Goal: Task Accomplishment & Management: Manage account settings

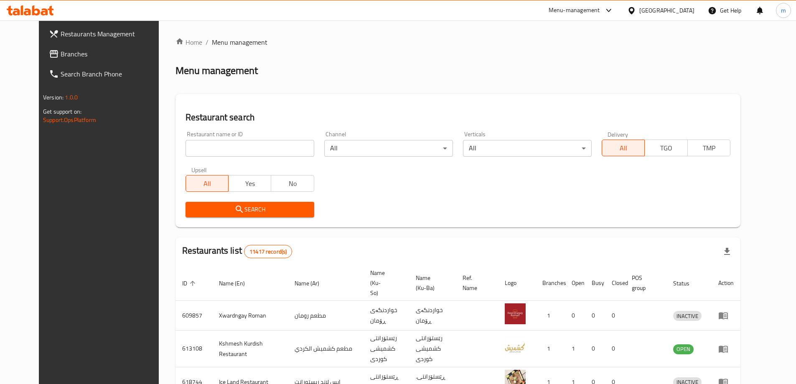
click at [74, 30] on span "Restaurants Management" at bounding box center [113, 34] width 104 height 10
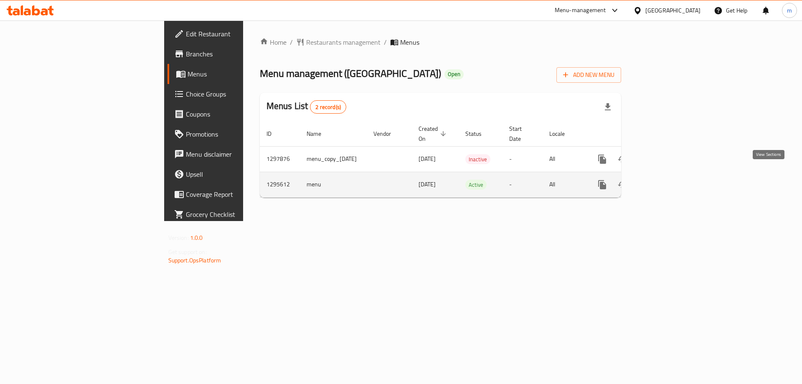
click at [667, 180] on icon "enhanced table" at bounding box center [662, 185] width 10 height 10
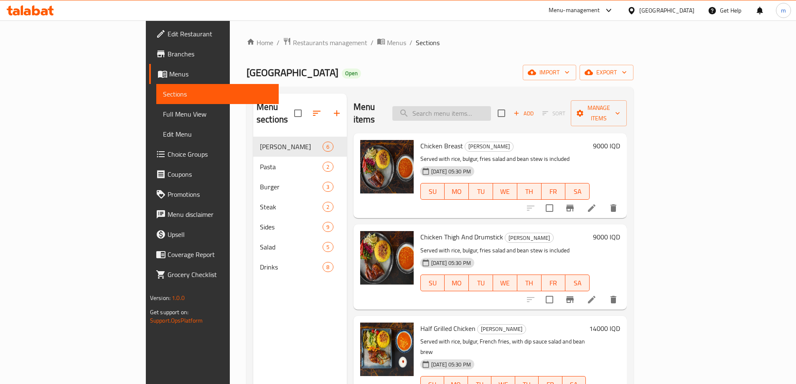
click at [487, 108] on input "search" at bounding box center [441, 113] width 99 height 15
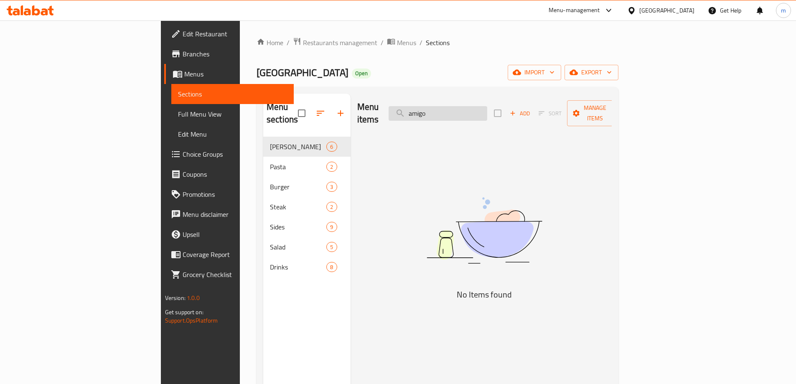
type input "amig"
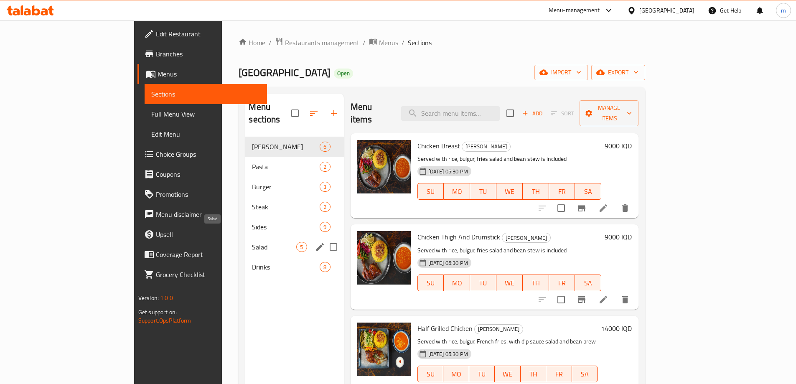
click at [245, 237] on div "Salad 5" at bounding box center [294, 247] width 98 height 20
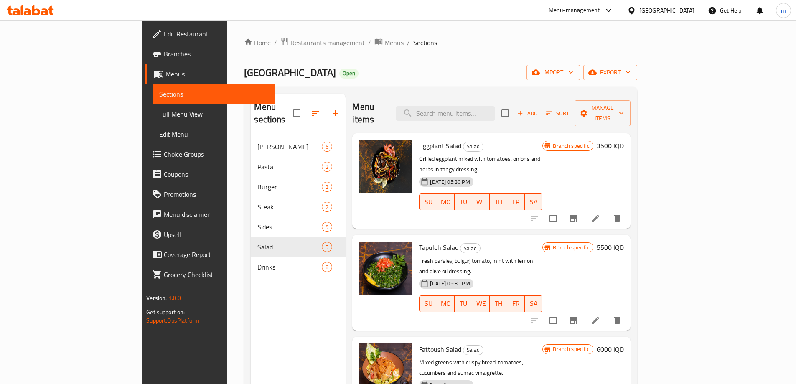
click at [159, 119] on span "Full Menu View" at bounding box center [213, 114] width 109 height 10
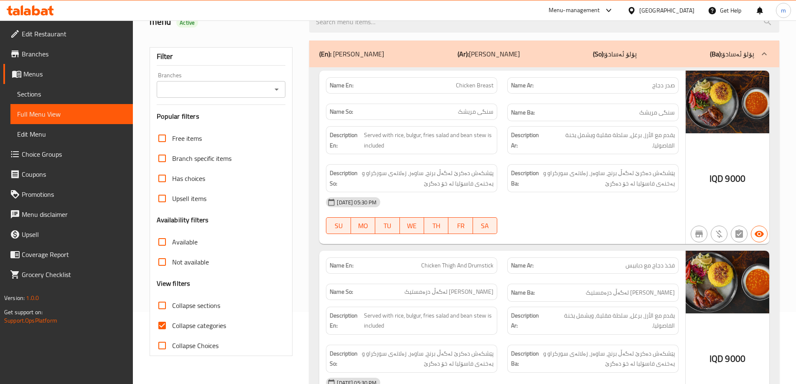
scroll to position [112, 0]
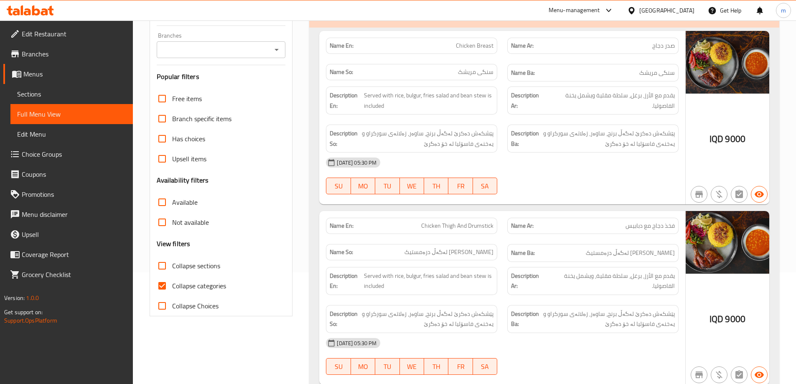
drag, startPoint x: 190, startPoint y: 267, endPoint x: 190, endPoint y: 279, distance: 11.7
click at [190, 266] on span "Collapse sections" at bounding box center [196, 266] width 48 height 10
click at [172, 266] on input "Collapse sections" at bounding box center [162, 266] width 20 height 20
checkbox input "true"
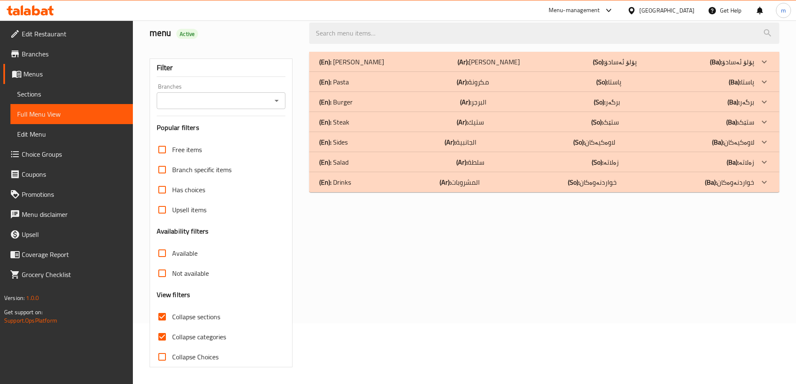
scroll to position [61, 0]
click at [370, 163] on div "(En): Salad (Ar): سلطة (So): زەلاتە (Ba): زەلاتە" at bounding box center [536, 162] width 435 height 10
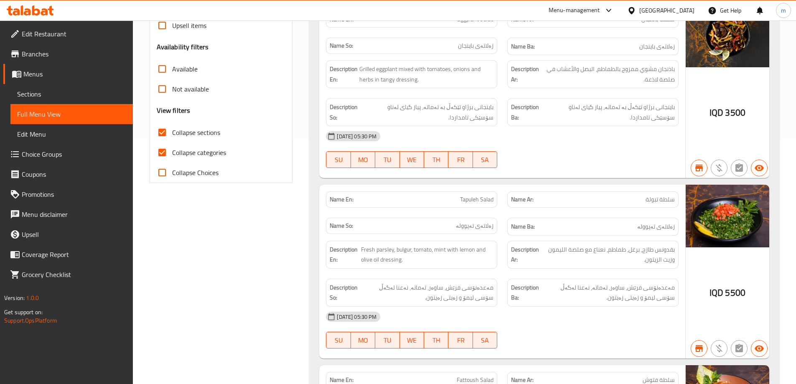
scroll to position [152, 0]
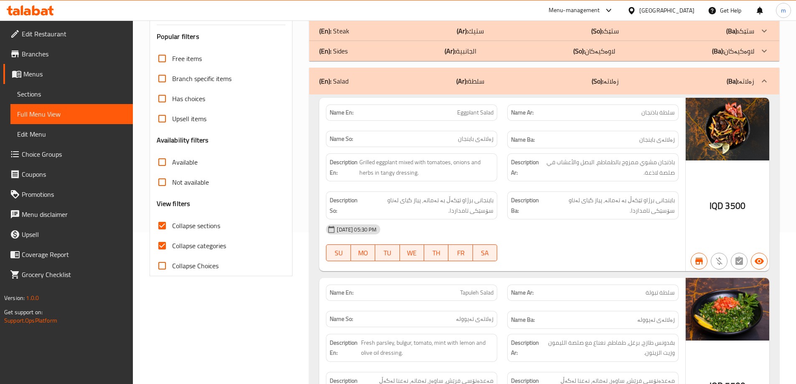
click at [65, 95] on span "Sections" at bounding box center [71, 94] width 109 height 10
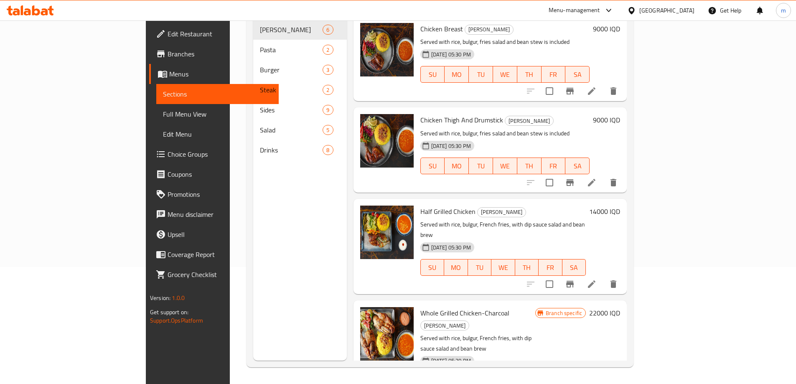
scroll to position [117, 0]
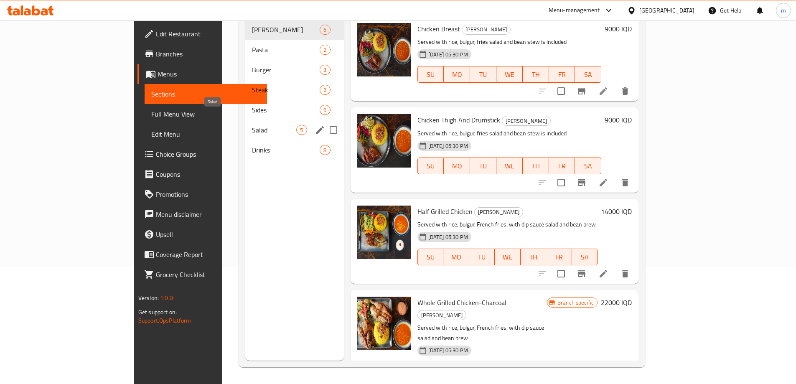
click at [252, 125] on span "Salad" at bounding box center [274, 130] width 44 height 10
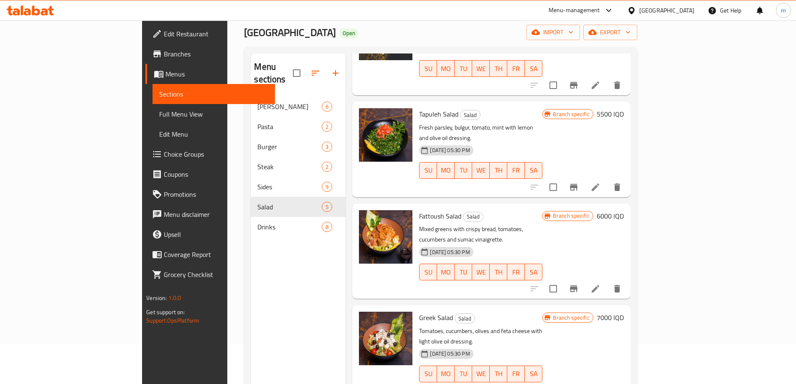
scroll to position [33, 0]
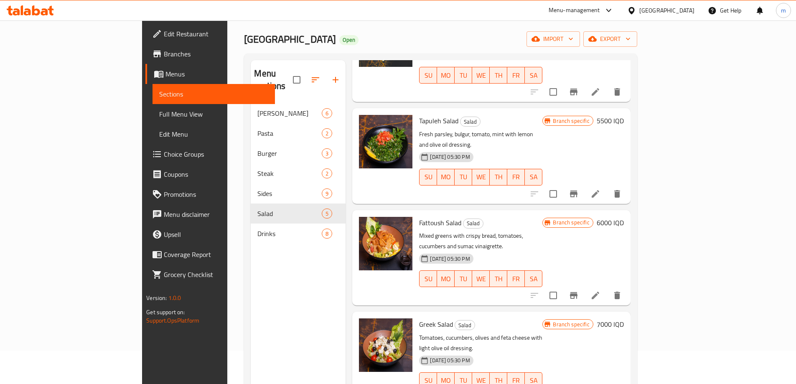
drag, startPoint x: 35, startPoint y: 107, endPoint x: 49, endPoint y: 104, distance: 14.8
click at [152, 107] on link "Full Menu View" at bounding box center [213, 114] width 122 height 20
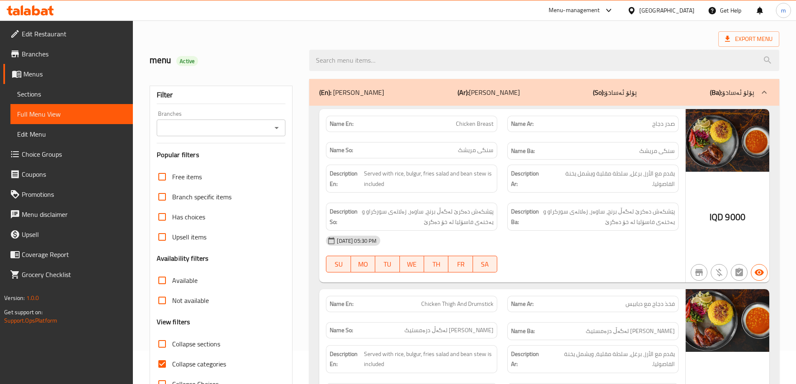
click at [49, 97] on span "Sections" at bounding box center [71, 94] width 109 height 10
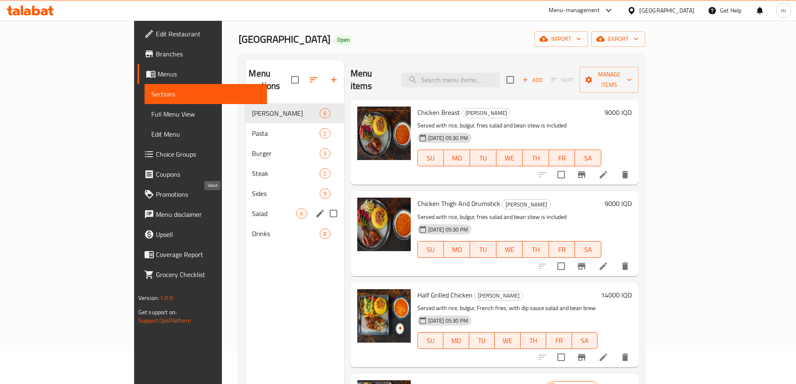
click at [252, 208] on span "Salad" at bounding box center [274, 213] width 44 height 10
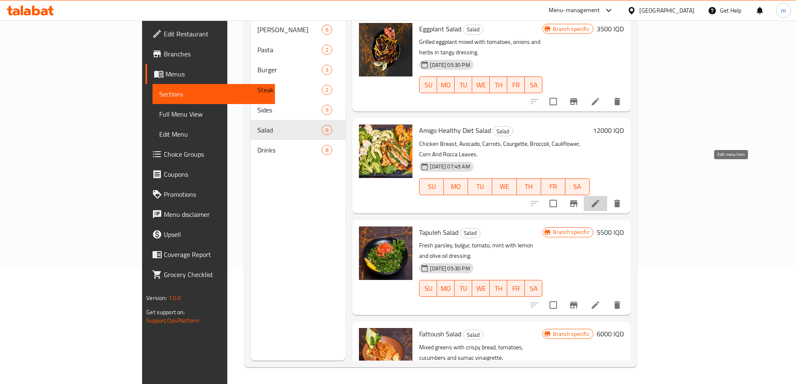
click at [600, 198] on icon at bounding box center [595, 203] width 10 height 10
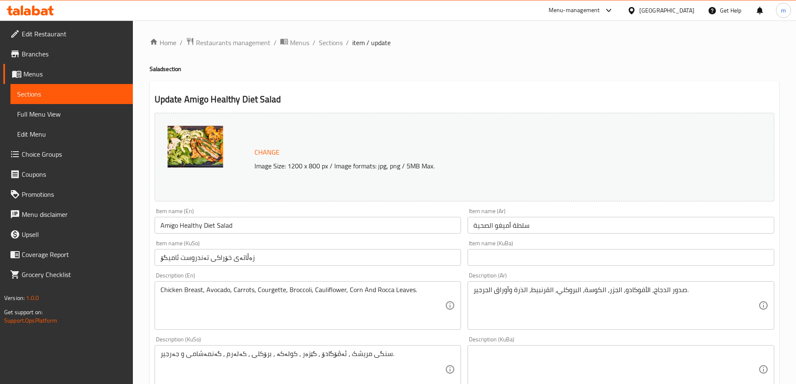
click at [515, 223] on input "سلطة أميغو الصحية" at bounding box center [620, 225] width 307 height 17
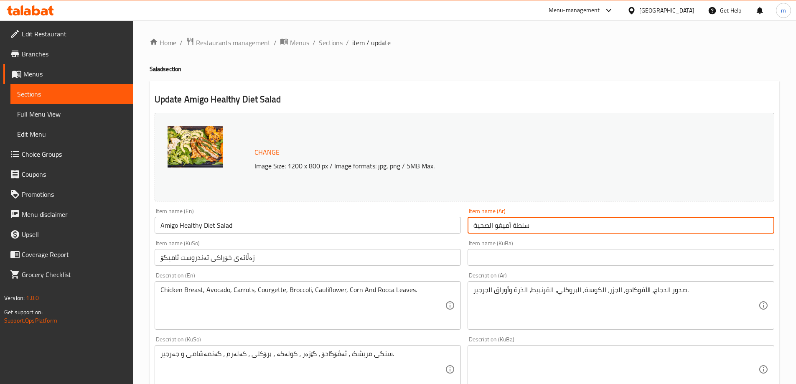
click at [513, 227] on input "سلطة أميغو الصحية" at bounding box center [620, 225] width 307 height 17
click at [525, 220] on input "سلطةدايت أميغو الصحية" at bounding box center [620, 225] width 307 height 17
type input "سلطة دايت أميغو الصحية"
click at [220, 258] on input "زەڵاتەی خۆراکی تەندروست ئامیگۆ" at bounding box center [308, 257] width 307 height 17
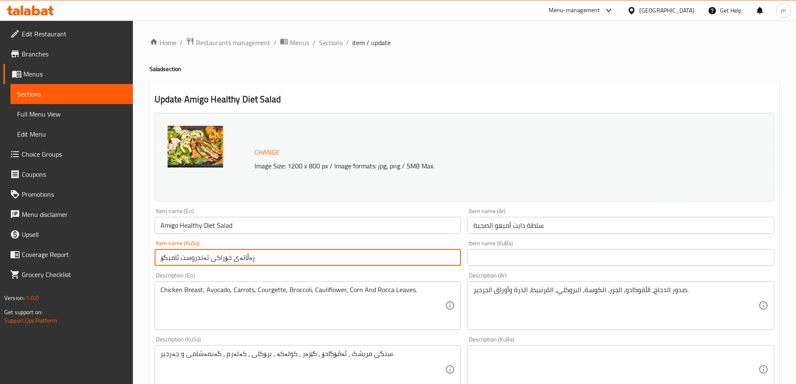
click at [220, 258] on input "زەڵاتەی خۆراکی تەندروست ئامیگۆ" at bounding box center [308, 257] width 307 height 17
click at [277, 246] on div "Item name (KuSo) زەڵاتەی دایتی تەندروست ئامیگۆ Item name (KuSo)" at bounding box center [308, 252] width 307 height 25
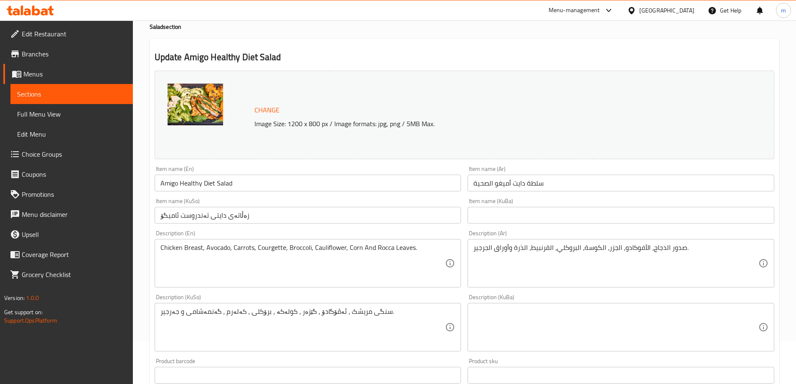
scroll to position [56, 0]
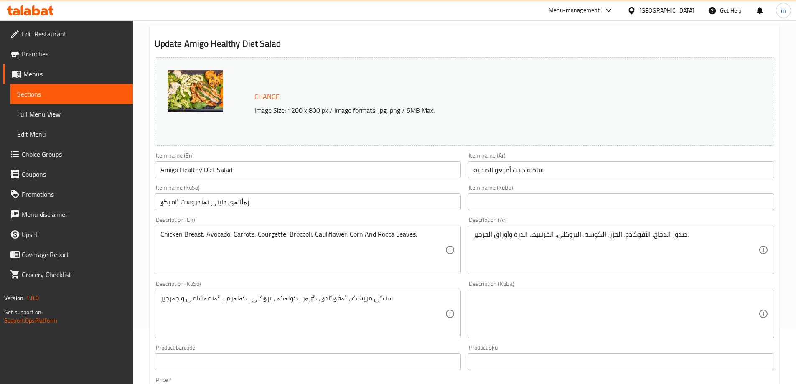
click at [180, 201] on input "زەڵاتەی دایتی تەندروست ئامیگۆ" at bounding box center [308, 201] width 307 height 17
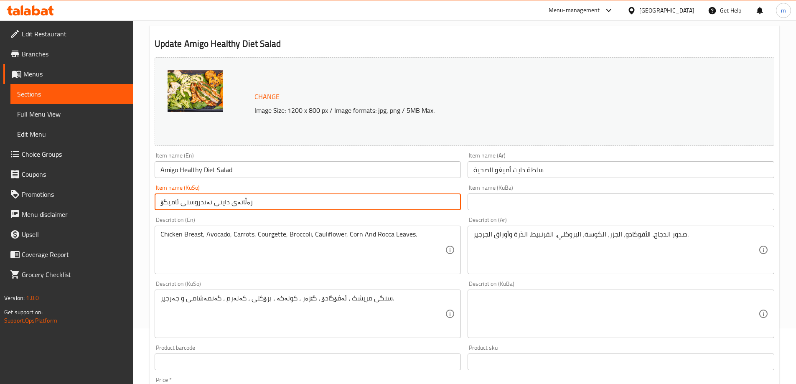
click at [197, 200] on input "زەڵاتەی دایتی تەندروستی ئامیگۆ" at bounding box center [308, 201] width 307 height 17
click at [160, 204] on input "زەڵاتەی دایتی ئامیگۆ" at bounding box center [308, 201] width 307 height 17
click at [178, 203] on input "زەڵاتەی دایتی ئامیگۆ" at bounding box center [308, 201] width 307 height 17
click at [181, 205] on input "زەڵاتەی دایتی ئامیگۆ" at bounding box center [308, 201] width 307 height 17
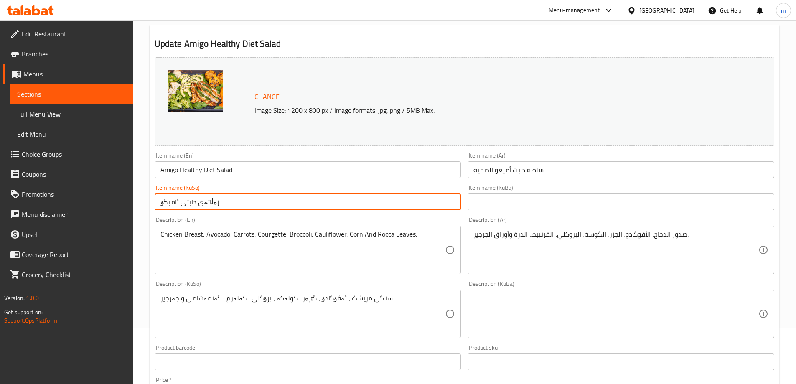
click at [158, 204] on input "زەڵاتەی دایتی ئامیگۆ" at bounding box center [308, 201] width 307 height 17
click at [367, 204] on input "زەڵاتەی دایتی ئامیگۆ" at bounding box center [308, 201] width 307 height 17
click at [421, 198] on input "زەڵاتەی دایتی ئامیگۆ" at bounding box center [308, 201] width 307 height 17
click at [353, 198] on input "زەڵاتەی دایتی تەندروستی ئامیگۆ" at bounding box center [308, 201] width 307 height 17
type input "زەڵاتەی دایتی تەندروستی ئامیگۆ"
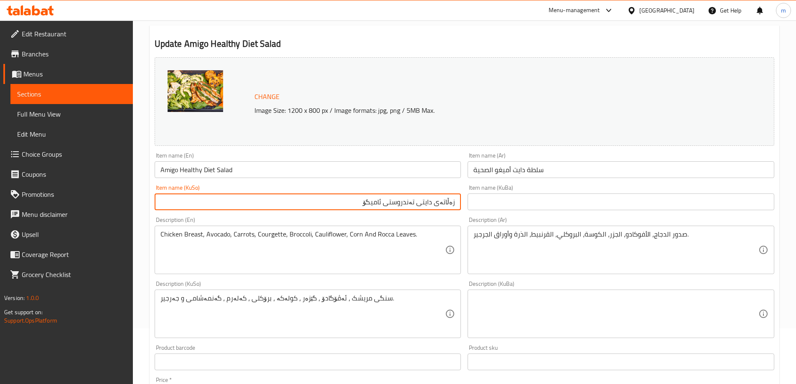
click at [479, 203] on input "text" at bounding box center [620, 201] width 307 height 17
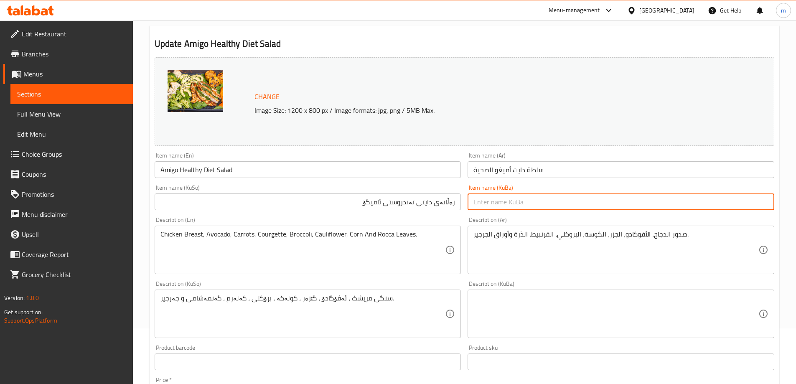
click at [446, 203] on input "زەڵاتەی دایتی تەندروستی ئامیگۆ" at bounding box center [308, 201] width 307 height 17
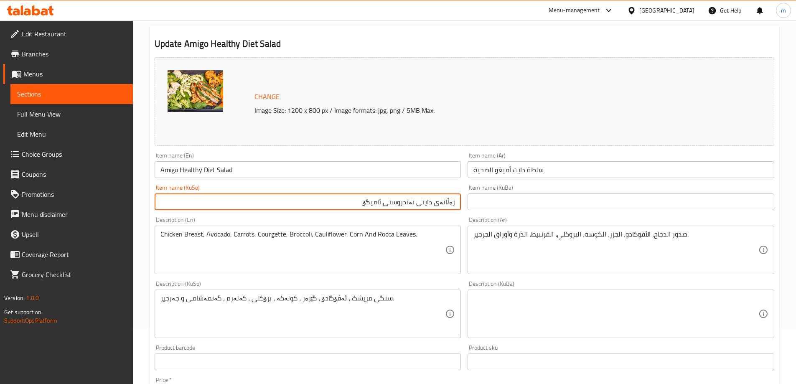
click at [513, 203] on input "text" at bounding box center [620, 201] width 307 height 17
paste input "زەڵاتەی دایتی تەندروستی ئامیگۆ"
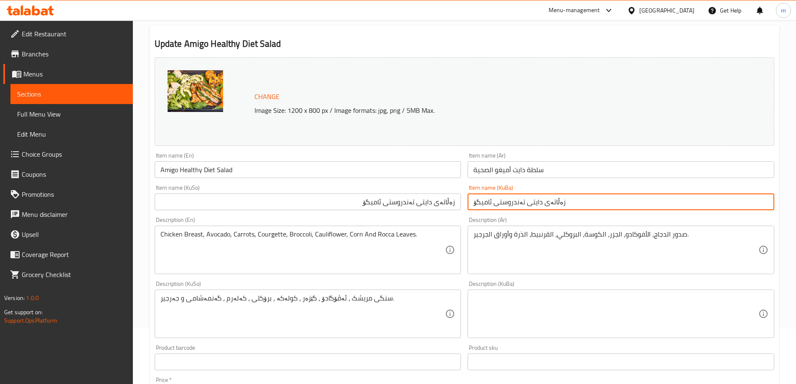
click at [459, 211] on div "Item name (KuSo) زەڵاتەی دایتی تەندروستی ئامیگۆ Item name (KuSo)" at bounding box center [307, 197] width 313 height 32
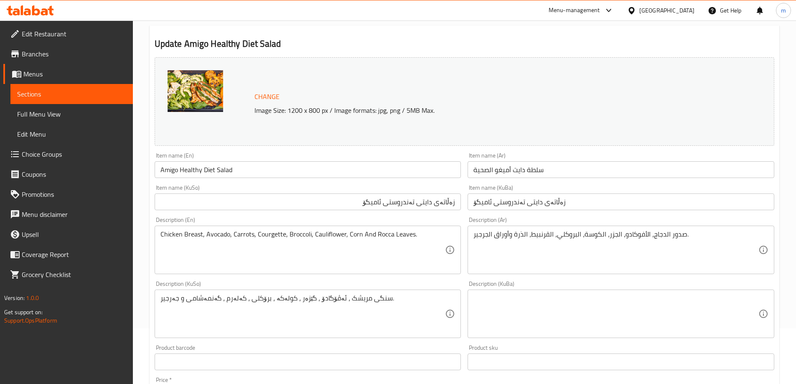
click at [483, 203] on input "زەڵاتەی دایتی تەندروستی ئامیگۆ" at bounding box center [620, 201] width 307 height 17
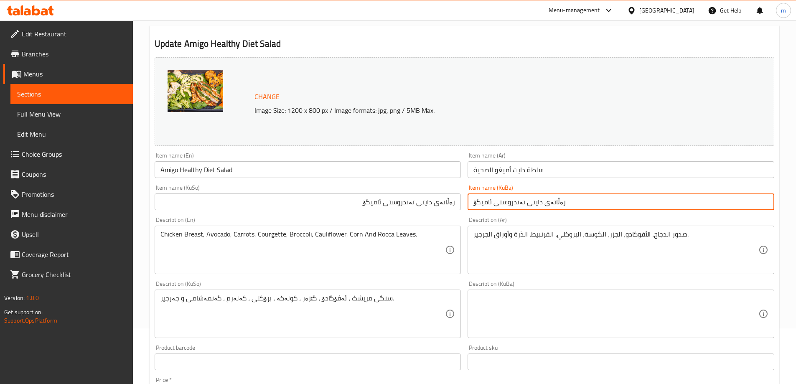
click at [505, 203] on input "زەڵاتەی دایتی تەندروستی ئامیگۆ" at bounding box center [620, 201] width 307 height 17
click at [472, 199] on input "زەڵاتەی دایتی ئامیگۆ" at bounding box center [620, 201] width 307 height 17
click at [700, 202] on input "زەڵاتەی دایتی ئامیگۆ" at bounding box center [620, 201] width 307 height 17
paste input "تەندروستی"
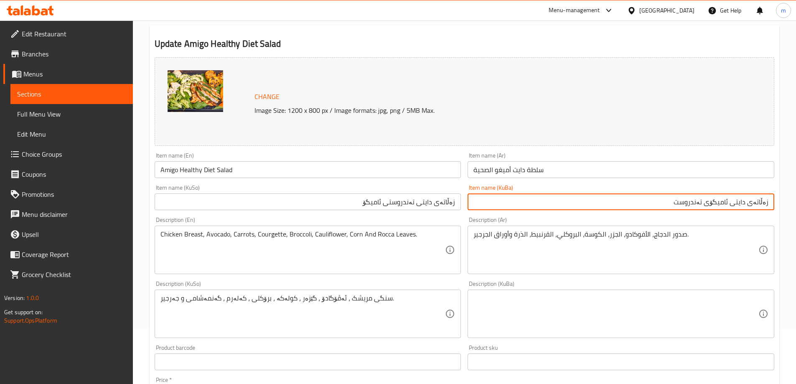
type input "زەڵاتەی دایتی ئامیگۆی تەندروست"
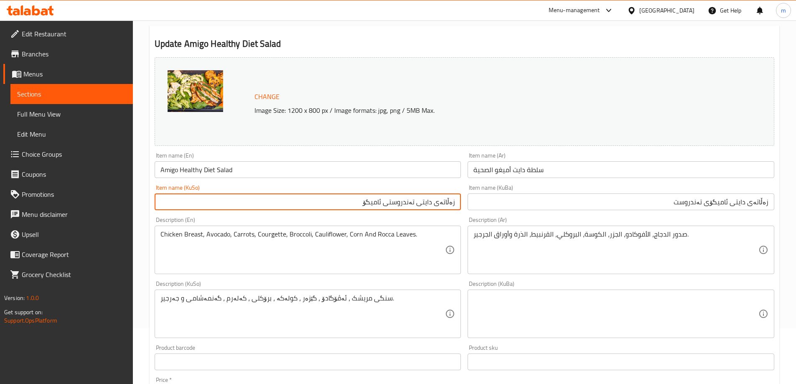
click at [423, 206] on input "زەڵاتەی دایتی تەندروستی ئامیگۆ" at bounding box center [308, 201] width 307 height 17
paste input "امیگۆی تەندروست"
type input "زەڵاتەی دایتی ئامیگۆی تەندروست"
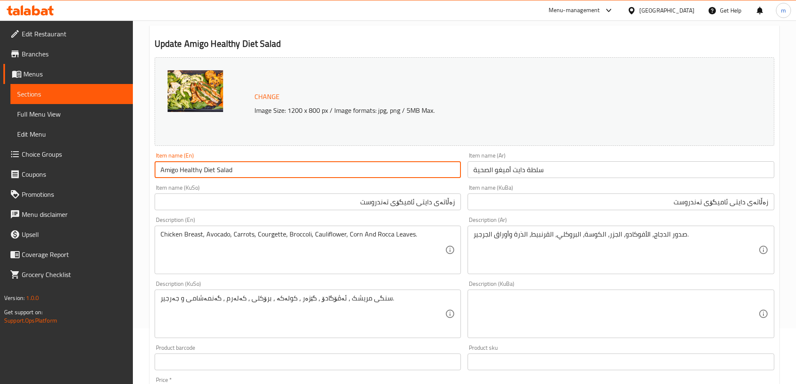
click at [347, 178] on input "Amigo Healthy Diet Salad" at bounding box center [308, 169] width 307 height 17
click at [460, 185] on div "Item name (KuSo) زەڵاتەی دایتی ئامیگۆی تەندروست Item name (KuSo)" at bounding box center [308, 197] width 307 height 25
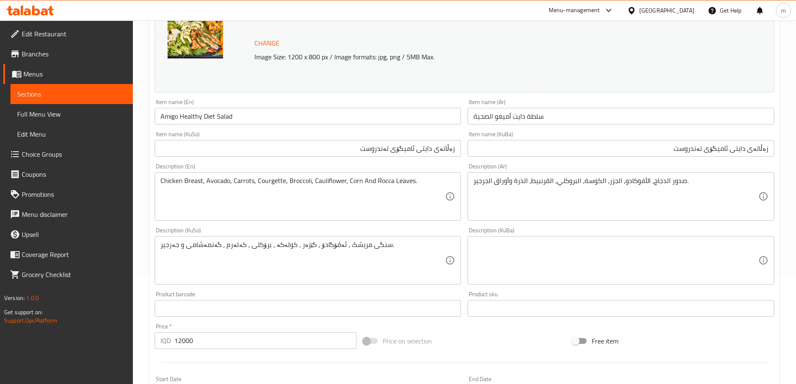
scroll to position [112, 0]
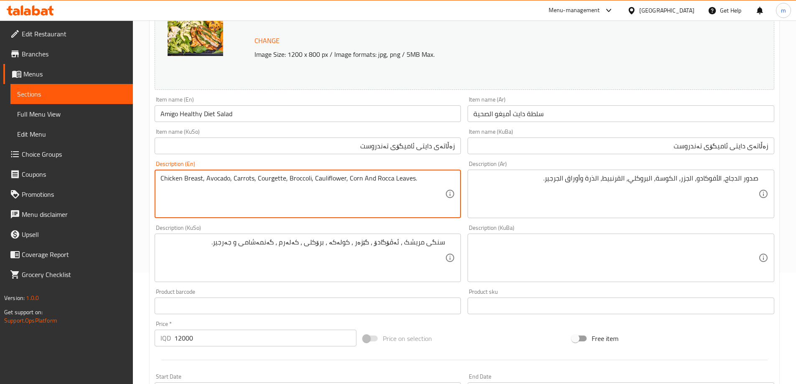
click at [167, 193] on textarea "Chicken Breast, Avocado, Carrots, Courgette, Broccoli, Cauliflower, Corn And Ro…" at bounding box center [302, 194] width 285 height 40
click at [183, 178] on textarea "Chicken Breast, Avocado, Carrots, Courgette, Broccoli, Cauliflower, Corn And Ro…" at bounding box center [302, 194] width 285 height 40
click at [188, 178] on textarea "Chicken Breast, Avocado, Carrots, Courgette, Broccoli, Cauliflower, Corn And Ro…" at bounding box center [302, 194] width 285 height 40
drag, startPoint x: 201, startPoint y: 176, endPoint x: 158, endPoint y: 176, distance: 43.4
click at [158, 176] on div "Chicken breast, Avocado, Carrots, Courgette, Broccoli, Cauliflower, Corn And Ro…" at bounding box center [308, 194] width 307 height 48
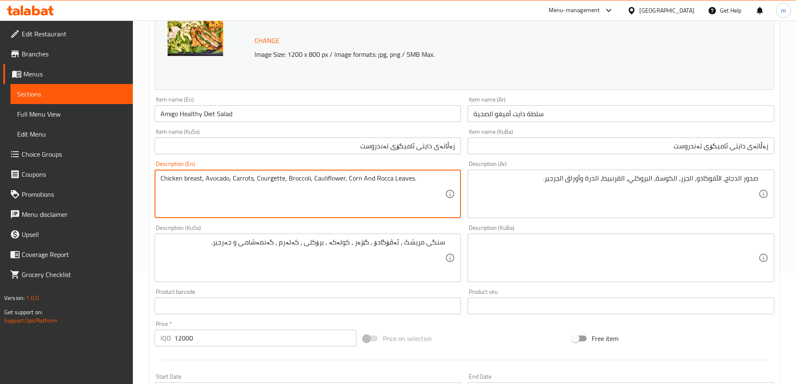
click at [207, 180] on textarea "Chicken breast, Avocado, Carrots, Courgette, Broccoli, Cauliflower, Corn And Ro…" at bounding box center [302, 194] width 285 height 40
click at [234, 177] on textarea "Chicken breast, avocado, Carrots, Courgette, Broccoli, Cauliflower, Corn And Ro…" at bounding box center [302, 194] width 285 height 40
click at [257, 177] on textarea "Chicken breast, avocado, carrots, Courgette, Broccoli, Cauliflower, Corn And Ro…" at bounding box center [302, 194] width 285 height 40
click at [270, 201] on textarea "Chicken breast, avocado, carrots, courgette, Broccoli, Cauliflower, Corn And Ro…" at bounding box center [302, 194] width 285 height 40
click at [285, 183] on textarea "Chicken breast, avocado, carrots, courgette, Broccoli, Cauliflower, Corn And Ro…" at bounding box center [302, 194] width 285 height 40
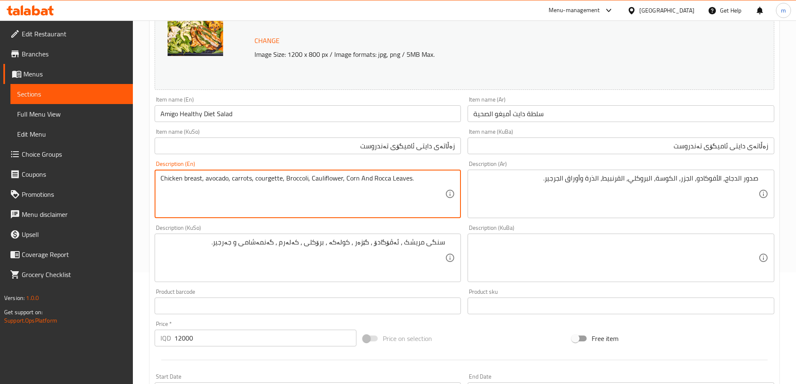
drag, startPoint x: 266, startPoint y: 180, endPoint x: 253, endPoint y: 196, distance: 20.7
click at [253, 196] on textarea "Chicken breast, avocado, carrots, courgette, Broccoli, Cauliflower, Corn And Ro…" at bounding box center [302, 194] width 285 height 40
click at [256, 184] on textarea "Chicken breast, avocado, carrots, courgette, Broccoli, Cauliflower, Corn And Ro…" at bounding box center [302, 194] width 285 height 40
click at [281, 176] on textarea "Chicken breast, avocado, carrots, courgette, Broccoli, Cauliflower, Corn And Ro…" at bounding box center [302, 194] width 285 height 40
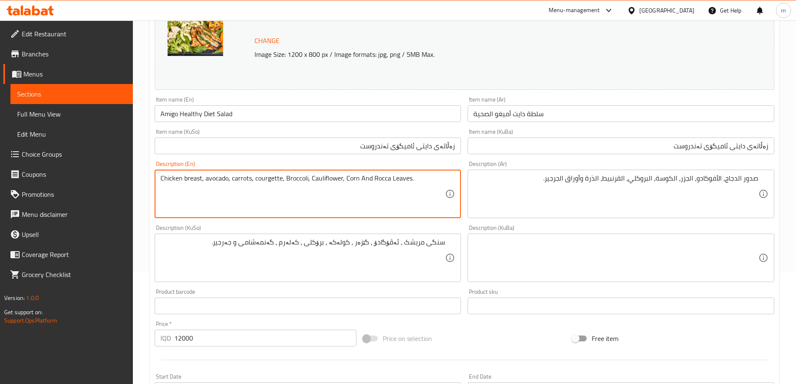
click at [279, 176] on textarea "Chicken breast, avocado, carrots, courgette, Broccoli, Cauliflower, Corn And Ro…" at bounding box center [302, 194] width 285 height 40
click at [278, 180] on textarea "Chicken breast, avocado, carrots, courgetti, Broccoli, Cauliflower, Corn And Ro…" at bounding box center [302, 194] width 285 height 40
click at [306, 207] on textarea "Chicken breast, avocado, carrots, courgetti, Broccoli, Cauliflower, Corn And Ro…" at bounding box center [302, 194] width 285 height 40
click at [285, 182] on textarea "Chicken breast, avocado, carrots, courgetti, Broccoli, Cauliflower, Corn And Ro…" at bounding box center [302, 194] width 285 height 40
click at [311, 178] on textarea "Chicken breast, avocado, carrots, courgetti, broccoli, Cauliflower, Corn And Ro…" at bounding box center [302, 194] width 285 height 40
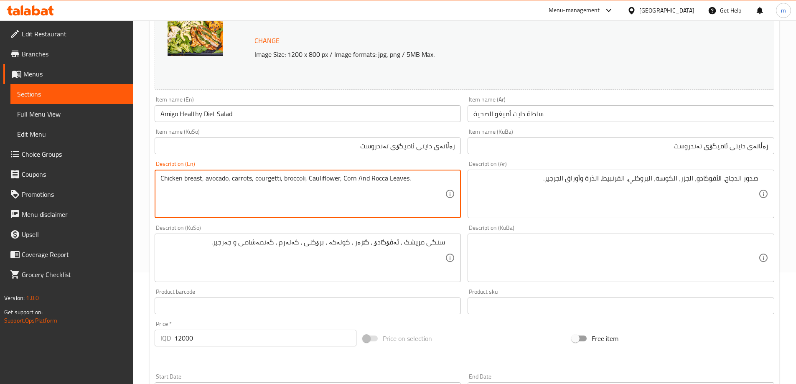
click at [310, 177] on textarea "Chicken breast, avocado, carrots, courgetti, broccoli, Cauliflower, Corn And Ro…" at bounding box center [302, 194] width 285 height 40
click at [343, 180] on textarea "Chicken breast, avocado, carrots, courgetti, broccoli, cauliflower, Corn And Ro…" at bounding box center [302, 194] width 285 height 40
click at [356, 179] on textarea "Chicken breast, avocado, carrots, courgetti, broccoli, cauliflower, corn And Ro…" at bounding box center [302, 194] width 285 height 40
click at [369, 180] on textarea "Chicken breast, avocado, carrots, courgetti, broccoli, cauliflower, corn and Ro…" at bounding box center [302, 194] width 285 height 40
click at [385, 179] on textarea "Chicken breast, avocado, carrots, courgetti, broccoli, cauliflower, corn and ro…" at bounding box center [302, 194] width 285 height 40
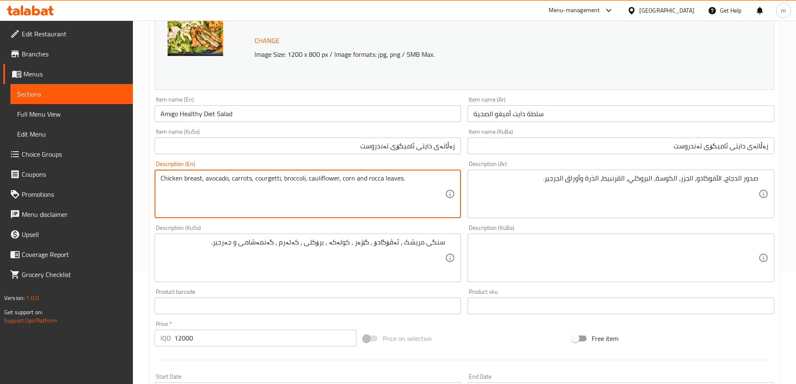
type textarea "Chicken breast, avocado, carrots, courgetti, broccoli, cauliflower, corn and ro…"
drag, startPoint x: 375, startPoint y: 178, endPoint x: 360, endPoint y: 193, distance: 20.7
click at [360, 193] on textarea "Chicken breast, avocado, carrots, courgetti, broccoli, cauliflower, corn and ro…" at bounding box center [302, 194] width 285 height 40
click at [401, 182] on textarea "Chicken breast, avocado, carrots, courgetti, broccoli, cauliflower, corn and ro…" at bounding box center [302, 194] width 285 height 40
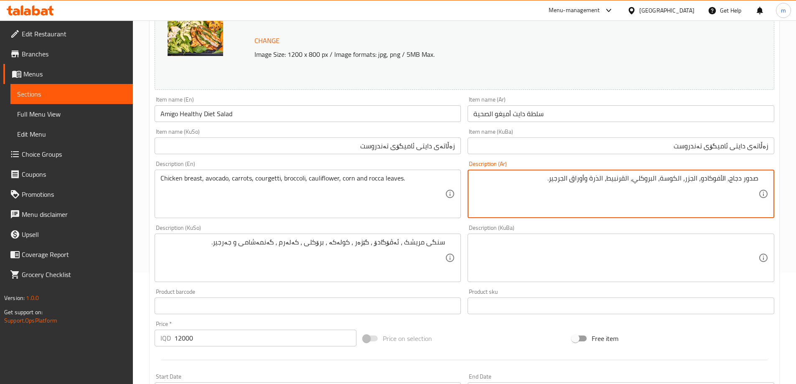
click at [723, 180] on textarea "صدور دجاج، الأفوكادو، الجزر، الكوسة، البروكلي، القرنبيط، الذرة وأوراق الجرجير." at bounding box center [615, 194] width 285 height 40
click at [699, 178] on textarea "صدور دجاج، [PERSON_NAME]، الجزر، الكوسة، البروكلي، القرنبيط، الذرة وأوراق الجرج…" at bounding box center [615, 194] width 285 height 40
click at [685, 179] on textarea "صدور دجاج، أفوكادو، جزر، الكوسة، البروكلي، القرنبيط، الذرة وأوراق الجرجير." at bounding box center [615, 194] width 285 height 40
click at [665, 177] on textarea "صدور دجاج، أفوكادو، جزر، كوسة، [GEOGRAPHIC_DATA]، القرنبيط، الذرة وأوراق الجرجي…" at bounding box center [615, 194] width 285 height 40
click at [666, 181] on textarea "صدور دجاج، أفوكادو، جزر، كوسة، [GEOGRAPHIC_DATA]، القرنبيط، الذرة وأوراق الجرجي…" at bounding box center [615, 194] width 285 height 40
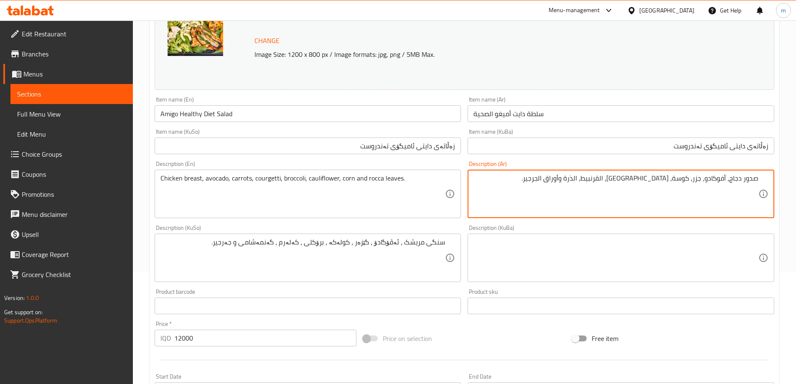
click at [642, 181] on textarea "صدور دجاج، أفوكادو، جزر، كوسة، [GEOGRAPHIC_DATA]، القرنبيط، الذرة وأوراق الجرجي…" at bounding box center [615, 194] width 285 height 40
click at [620, 175] on textarea "صدور دجاج، أفوكادو، جزر، كوسة، [GEOGRAPHIC_DATA]، [GEOGRAPHIC_DATA]، الذرة وأور…" at bounding box center [615, 194] width 285 height 40
click at [591, 178] on textarea "صدور دجاج، أفوكادو، جزر، كوسة، [GEOGRAPHIC_DATA]، [GEOGRAPHIC_DATA]، ذرة وأوراق…" at bounding box center [615, 194] width 285 height 40
type textarea "صدور دجاج، أفوكادو، جزر، كوسة، [GEOGRAPHIC_DATA]، قرنبيط، ذرة وأوراق جرجير."
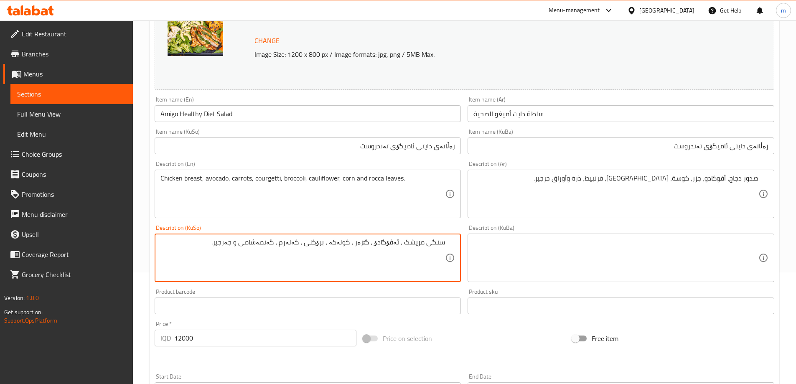
click at [246, 249] on textarea "سنگی مریشک ، ئەڤۆگادۆ ، گێزەر ، کولەکە ، برۆکلی ، کەلەرم ، گەنمەشامی و جەرجیر." at bounding box center [302, 258] width 285 height 40
click at [402, 242] on textarea "سنگی مریشک ، ئەڤۆگادۆ ، گێزەر ، کولەکە ، برۆکلی ، کەلەرم ، گەنمەشامی و گەڵای جە…" at bounding box center [302, 258] width 285 height 40
click at [403, 248] on textarea "سنگی مریشک ، ئەڤۆگادۆ ، گێزەر ، کولەکە ، برۆکلی ، کەلەرم ، گەنمەشامی و گەڵای جە…" at bounding box center [302, 258] width 285 height 40
click at [375, 243] on textarea "سنگی مریشک، ئەڤۆگادۆ ، گێزەر ، کولەکە ، برۆکلی ، کەلەرم ، گەنمەشامی و گەڵای جەر…" at bounding box center [302, 258] width 285 height 40
click at [358, 242] on textarea "سنگی مریشک، ئەڤۆگادۆ ،گێزەر ، کولەکە ، برۆکلی ، کەلەرم ، گەنمەشامی و گەڵای جەرج…" at bounding box center [302, 258] width 285 height 40
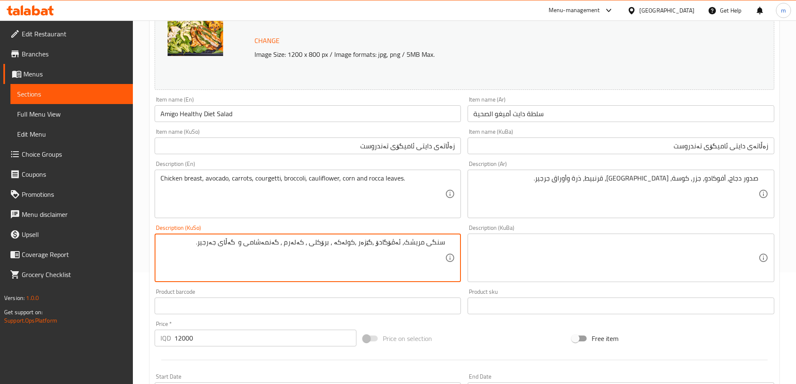
click at [338, 241] on textarea "سنگی مریشک، ئەڤۆگادۆ ،گێزەر ،کولەکە ، برۆکلی ، کەلەرم ، گەنمەشامی و گەڵای جەرجی…" at bounding box center [302, 258] width 285 height 40
click at [335, 241] on textarea "سنگی مریشک، ئەڤۆگادۆ ،گێزەر ،کولەکە ، برۆکلی ، کەلەرم ، گەنمەشامی و گەڵای جەرجی…" at bounding box center [302, 258] width 285 height 40
click at [335, 242] on textarea "سنگی مریشک، ئەڤۆگادۆ ،گێزەر ،کولەکە ، برۆکلی ، کەلەرم ، گەنمەشامی و گەڵای جەرجی…" at bounding box center [302, 258] width 285 height 40
click at [336, 245] on textarea "سنگی مریشک، ئەڤۆگادۆ ،گێزەر ،کولەکە ، برۆکلی ، کەلەرم ، گەنمەشامی و گەڵای جەرجی…" at bounding box center [302, 258] width 285 height 40
click at [314, 241] on textarea "سنگی مریشک، ئەڤۆگادۆ ،گێزەر ،کولەکە ،برۆکلی ، کەلەرم ، گەنمەشامی و گەڵای جەرجیر." at bounding box center [302, 258] width 285 height 40
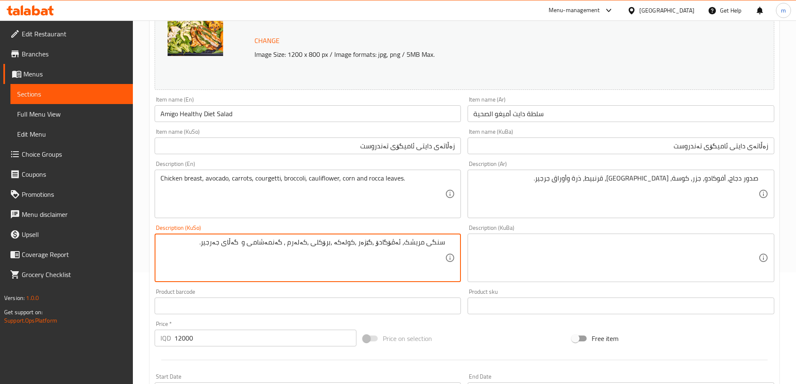
click at [292, 243] on textarea "سنگی مریشک، ئەڤۆگادۆ ،گێزەر ،کولەکە ،برۆکلی ،کەلەرم ، گەنمەشامی و گەڵای جەرجیر." at bounding box center [302, 258] width 285 height 40
click at [292, 244] on textarea "سنگی مریشک، ئەڤۆگادۆ ،گێزەر ،کولەکە ،برۆکلی ،کەلەرم ، گەنمەشامی و گەڵای جەرجیر." at bounding box center [302, 258] width 285 height 40
click at [305, 243] on textarea "سنگی مریشک، ئەڤۆگادۆ ،گێزەر ،کولەکە ،برۆکلی ،کەلەرم ،گەنمەشامی و گەڵای جەرجیر." at bounding box center [302, 258] width 285 height 40
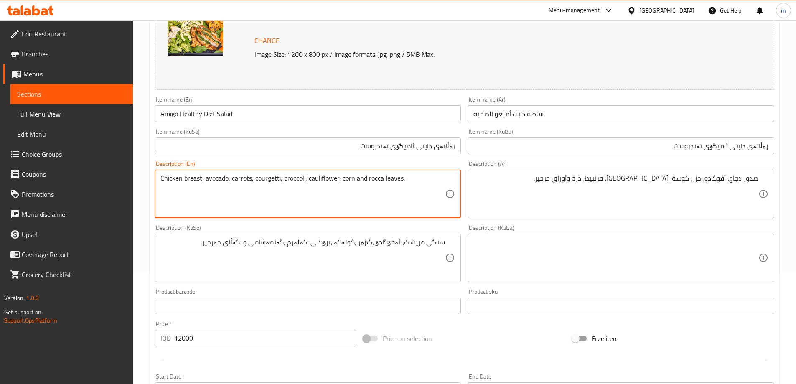
click at [321, 178] on textarea "Chicken breast, avocado, carrots, courgetti, broccoli, cauliflower, corn and ro…" at bounding box center [302, 194] width 285 height 40
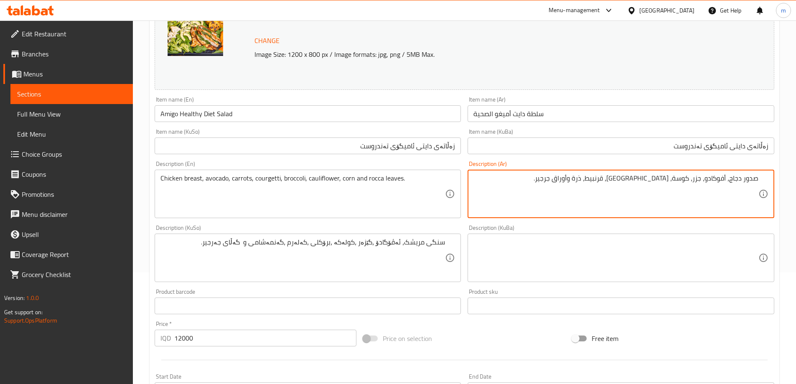
click at [634, 180] on textarea "صدور دجاج، أفوكادو، جزر، كوسة، [GEOGRAPHIC_DATA]، قرنبيط، ذرة وأوراق جرجير." at bounding box center [615, 194] width 285 height 40
click at [314, 220] on div "Description (En) Chicken breast, avocado, carrots, courgetti, broccoli, caulifl…" at bounding box center [307, 189] width 313 height 64
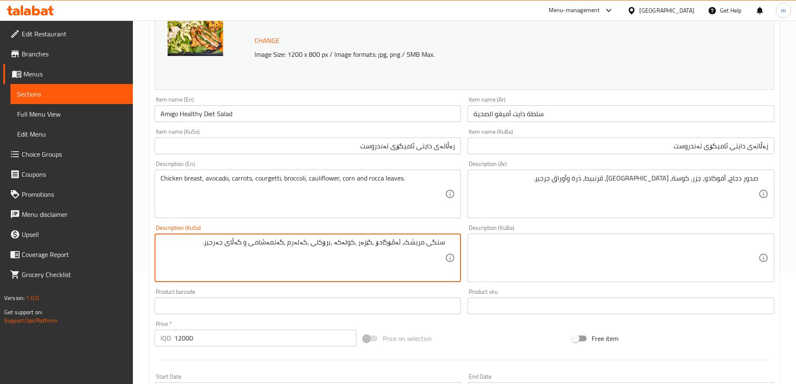
type textarea "سنگی مریشک، ئەڤۆگادۆ ،گێزەر ،کولەکە ،برۆکلی ،کەلەرم ،گەنمەشامی و گەڵای جەرجیر."
click at [462, 228] on div "Description (KuSo) سنگی مریشک، ئەڤۆگادۆ ،گێزەر ،کولەکە ،برۆکلی ،کەلەرم ،گەنمەشا…" at bounding box center [307, 253] width 313 height 64
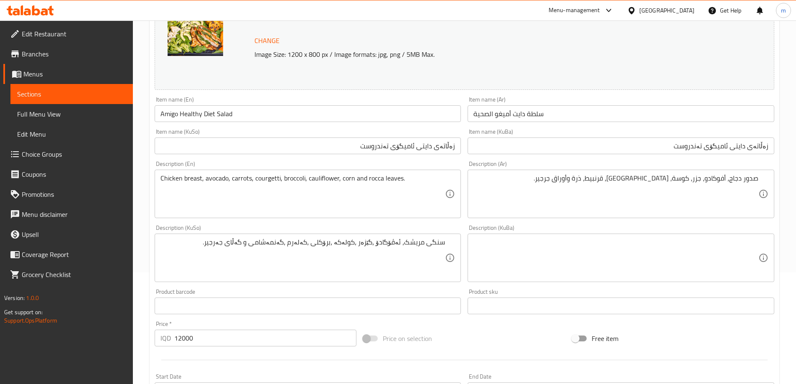
click at [460, 226] on div "Description (KuSo) سنگی مریشک، ئەڤۆگادۆ ،گێزەر ،کولەکە ،برۆکلی ،کەلەرم ،گەنمەشا…" at bounding box center [308, 253] width 307 height 57
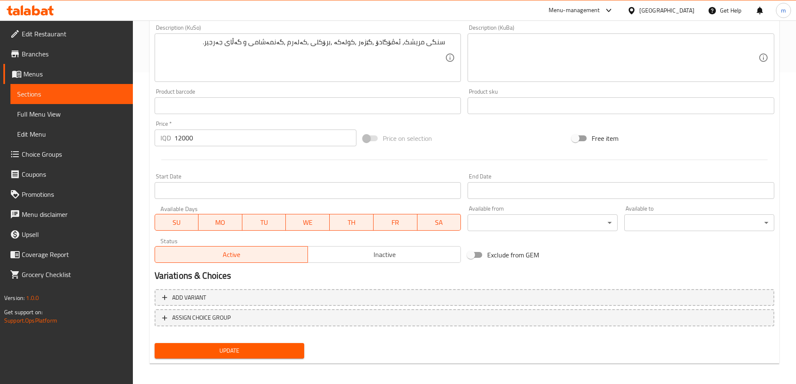
scroll to position [315, 0]
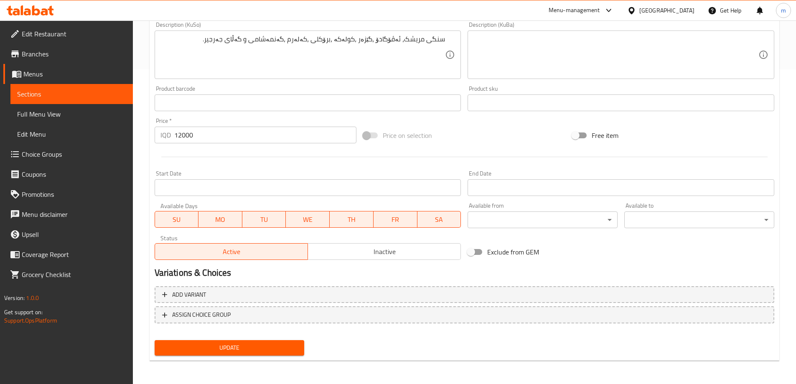
click at [225, 345] on span "Update" at bounding box center [229, 347] width 137 height 10
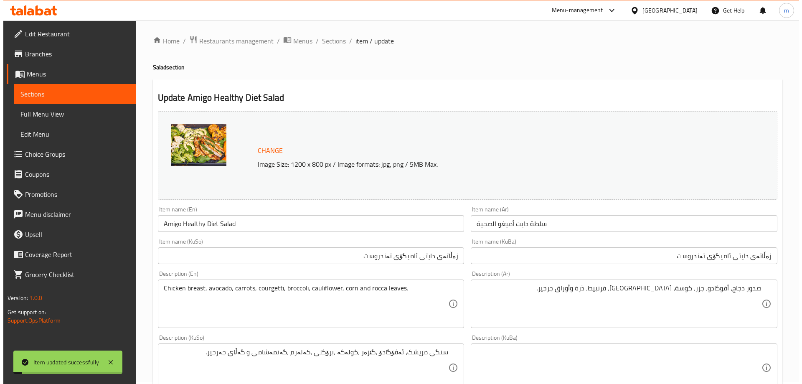
scroll to position [0, 0]
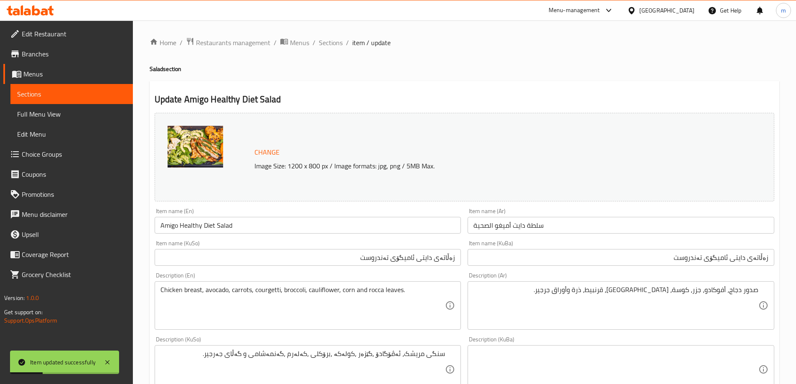
click at [191, 224] on input "Amigo Healthy Diet Salad" at bounding box center [308, 225] width 307 height 17
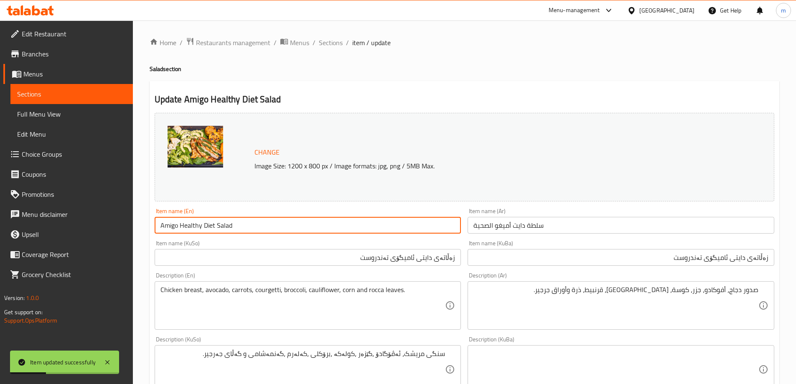
click at [191, 224] on input "Amigo Healthy Diet Salad" at bounding box center [308, 225] width 307 height 17
click at [66, 113] on span "Full Menu View" at bounding box center [71, 114] width 109 height 10
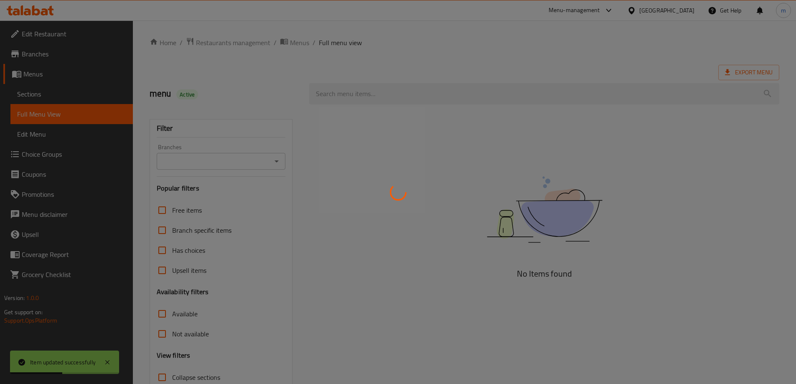
click at [364, 99] on div at bounding box center [398, 192] width 796 height 384
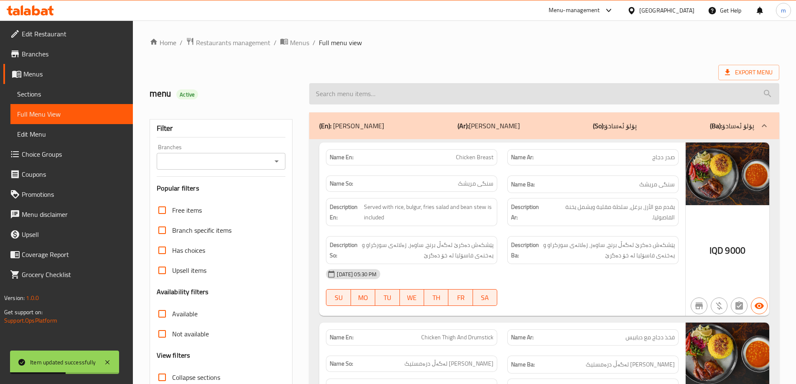
click at [364, 93] on input "search" at bounding box center [544, 93] width 470 height 21
paste input "Amigo Healthy Diet Salad"
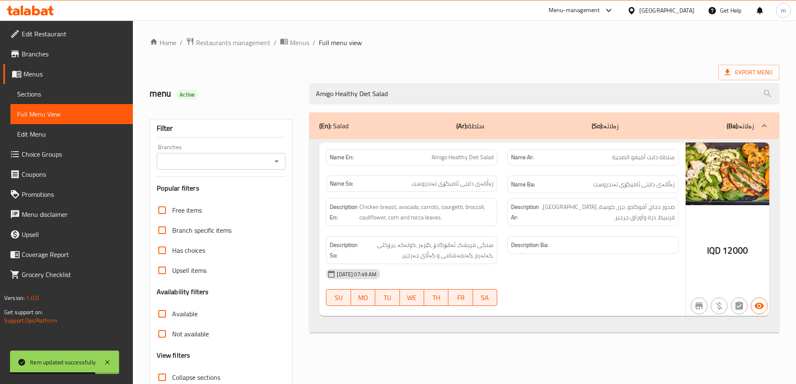
type input "Amigo Healthy Diet Salad"
click at [304, 143] on div "(En): Salad (Ar): سلطة (So): زەلاتە (Ba): زەلاتە Name En: Amigo Healthy Diet Sa…" at bounding box center [544, 269] width 480 height 325
click at [280, 160] on icon "Open" at bounding box center [276, 161] width 10 height 10
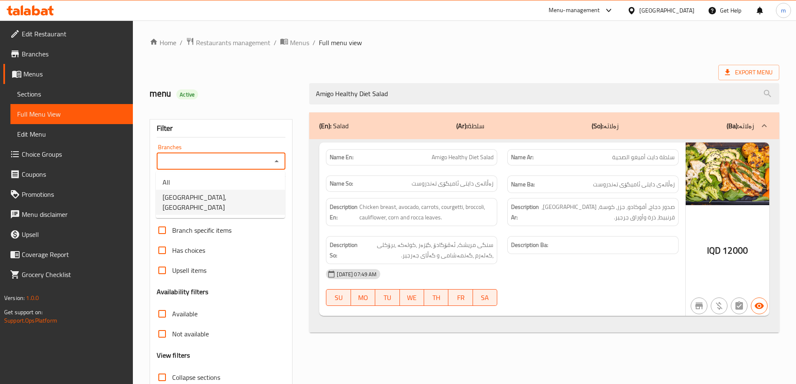
click at [185, 192] on span "[GEOGRAPHIC_DATA], [GEOGRAPHIC_DATA]" at bounding box center [220, 202] width 116 height 20
type input "[GEOGRAPHIC_DATA], [GEOGRAPHIC_DATA]"
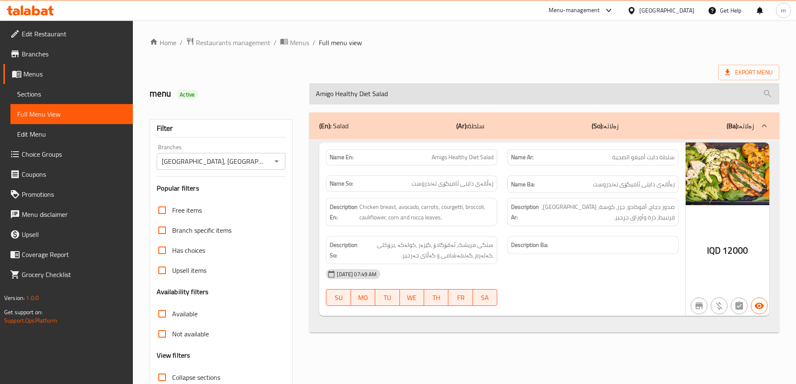
click at [400, 97] on input "Amigo Healthy Diet Salad" at bounding box center [544, 93] width 470 height 21
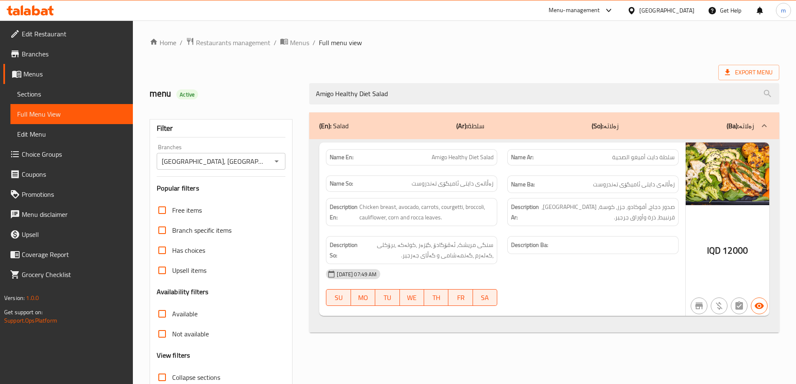
click at [493, 43] on ol "Home / Restaurants management / Menus / Full menu view" at bounding box center [464, 42] width 629 height 11
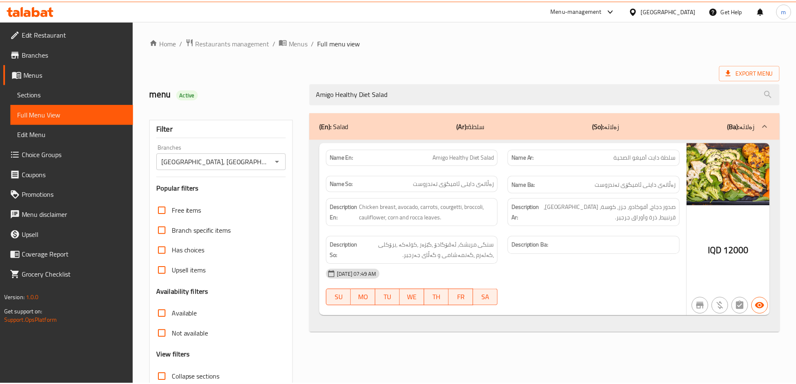
scroll to position [61, 0]
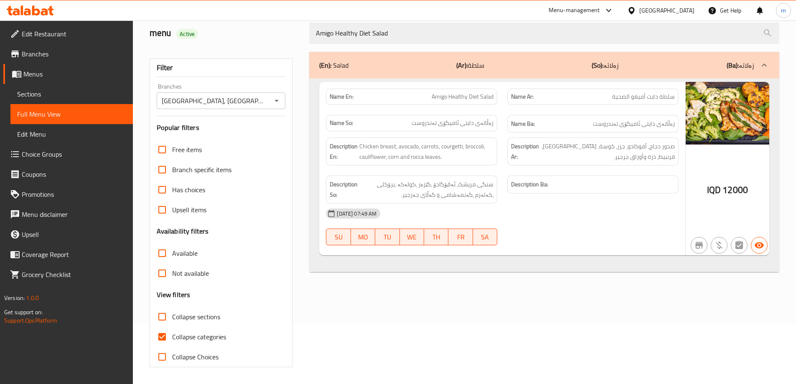
click at [51, 95] on span "Sections" at bounding box center [71, 94] width 109 height 10
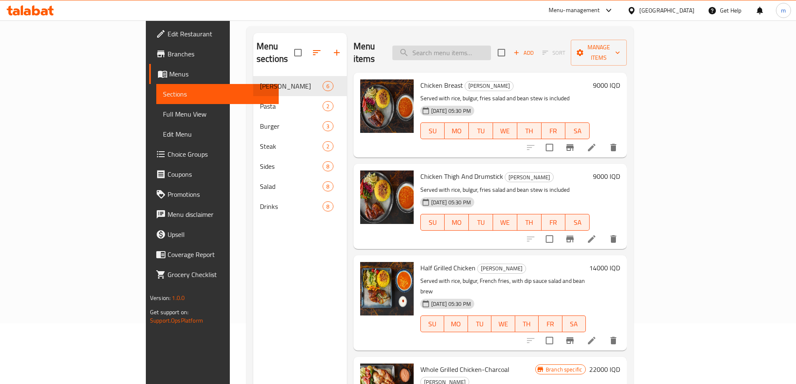
click at [476, 46] on input "search" at bounding box center [441, 53] width 99 height 15
paste input "Amigo Healthy Diet Salad"
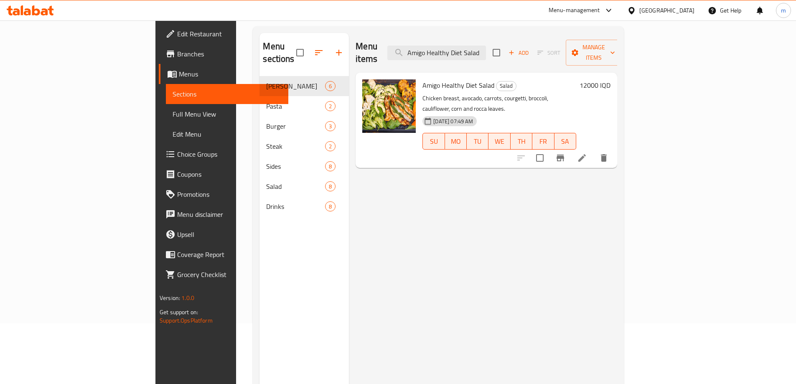
type input "Amigo Healthy Diet Salad"
click at [587, 153] on icon at bounding box center [582, 158] width 10 height 10
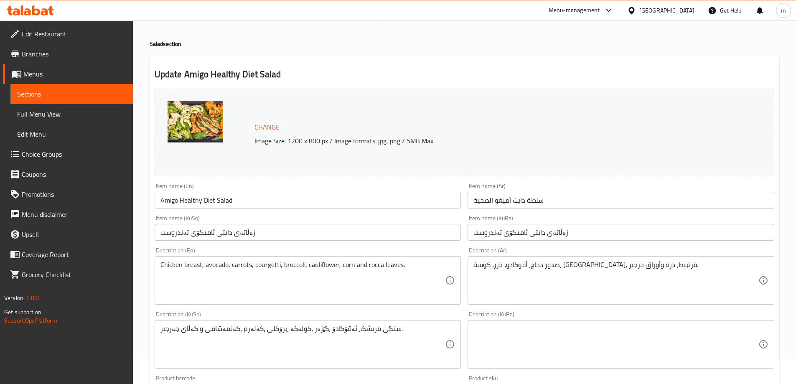
scroll to position [56, 0]
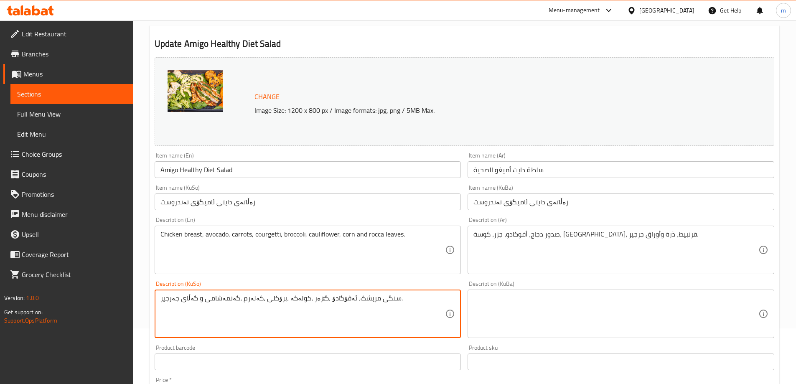
click at [390, 309] on textarea "سنگی مریشک، ئەڤۆگادۆ ،گێزەر ،کولەکە ،برۆکلی ،کەلەرم ،گەنمەشامی و گەڵای جەرجیر." at bounding box center [302, 314] width 285 height 40
click at [505, 309] on textarea at bounding box center [615, 314] width 285 height 40
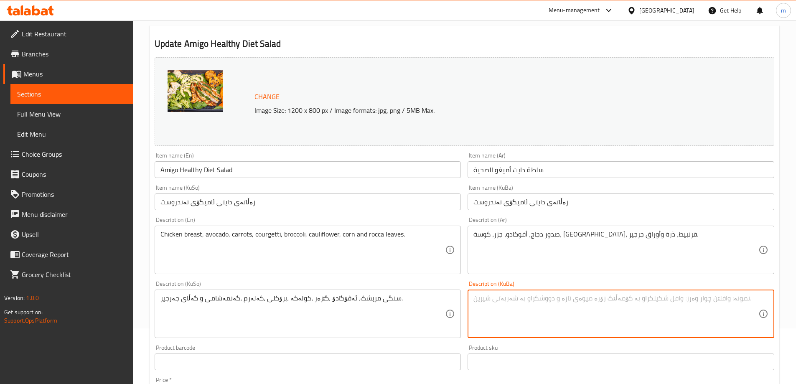
paste textarea "سنگی مریشک، ئەڤۆگادۆ ،گێزەر ،کولەکە ،برۆکلی ،کەلەرم ،گەنمەشامی و گەڵای جەرجیر."
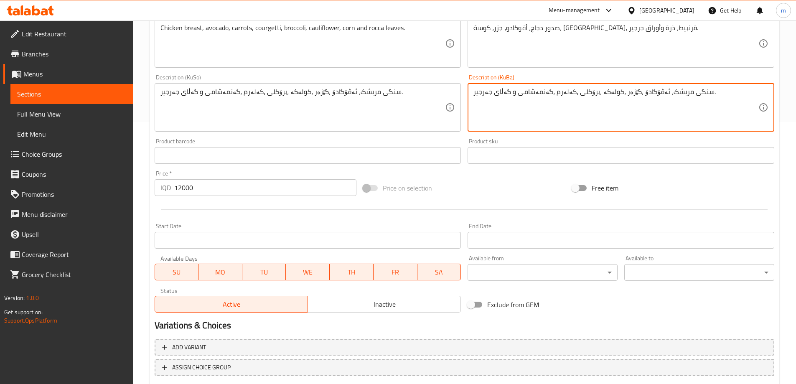
scroll to position [315, 0]
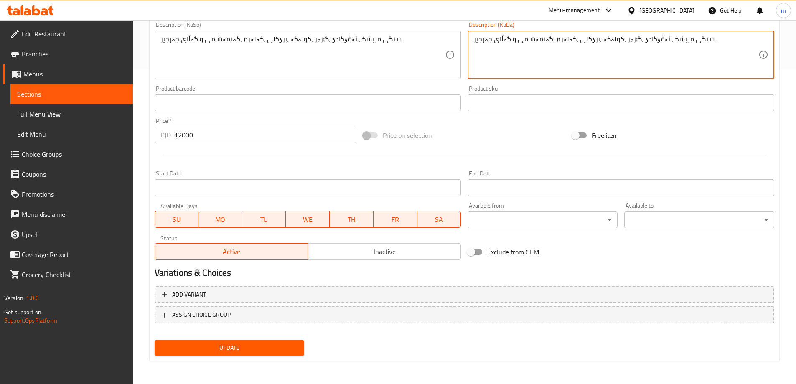
type textarea "سنگی مریشک، ئەڤۆگادۆ ،گێزەر ،کولەکە ،برۆکلی ،کەلەرم ،گەنمەشامی و گەڵای جەرجیر."
click at [231, 350] on span "Update" at bounding box center [229, 347] width 137 height 10
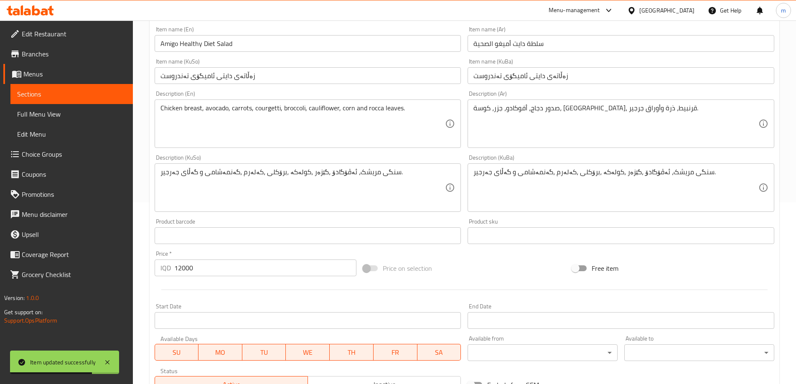
scroll to position [203, 0]
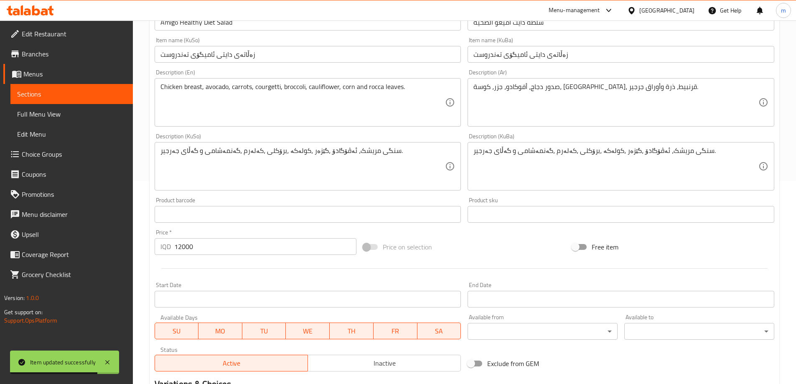
click at [249, 27] on input "Amigo Healthy Diet Salad" at bounding box center [308, 22] width 307 height 17
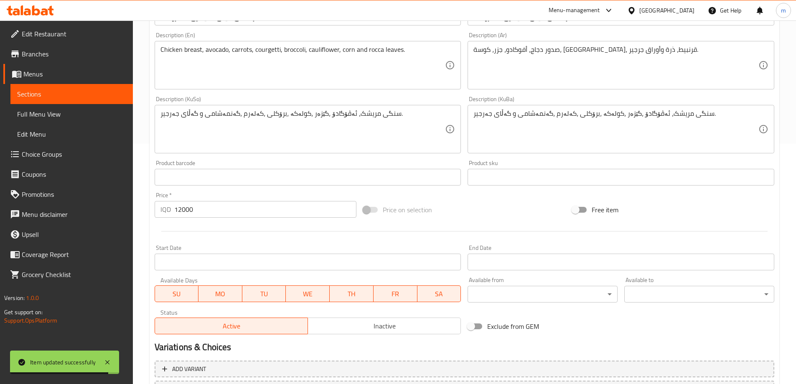
scroll to position [315, 0]
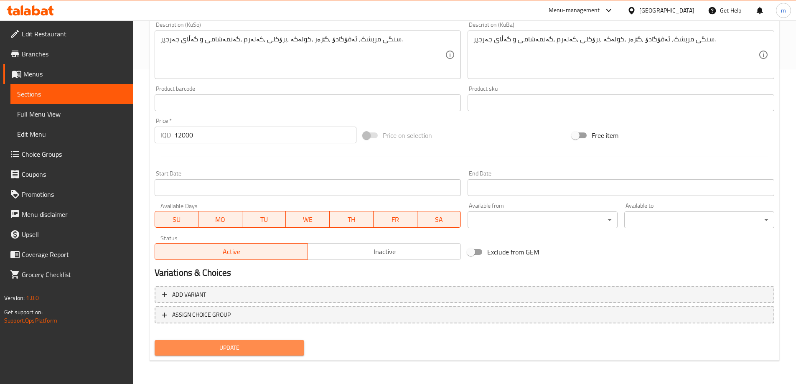
click at [229, 345] on span "Update" at bounding box center [229, 347] width 137 height 10
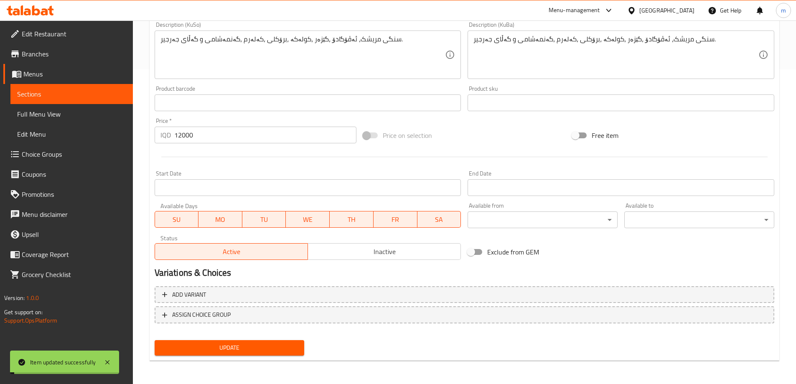
click at [75, 115] on span "Full Menu View" at bounding box center [71, 114] width 109 height 10
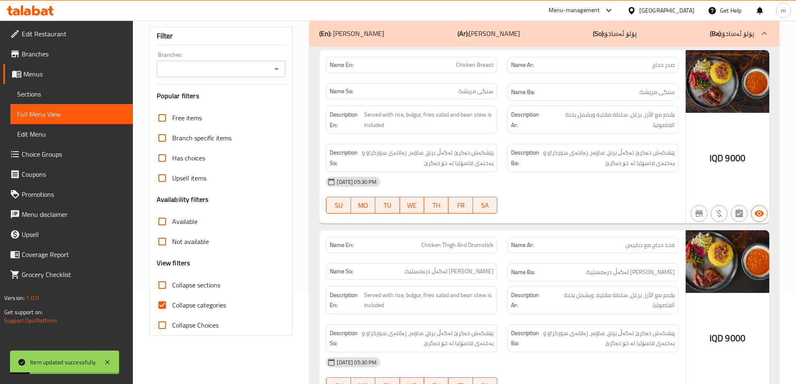
scroll to position [92, 0]
click at [197, 302] on span "Collapse categories" at bounding box center [199, 305] width 54 height 10
click at [172, 302] on input "Collapse categories" at bounding box center [162, 305] width 20 height 20
checkbox input "false"
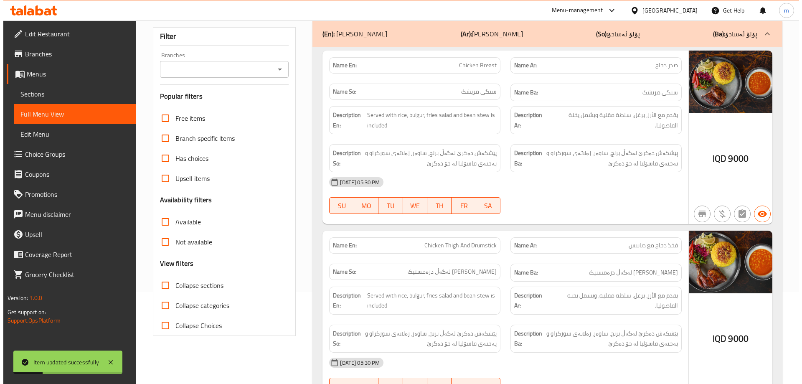
scroll to position [0, 0]
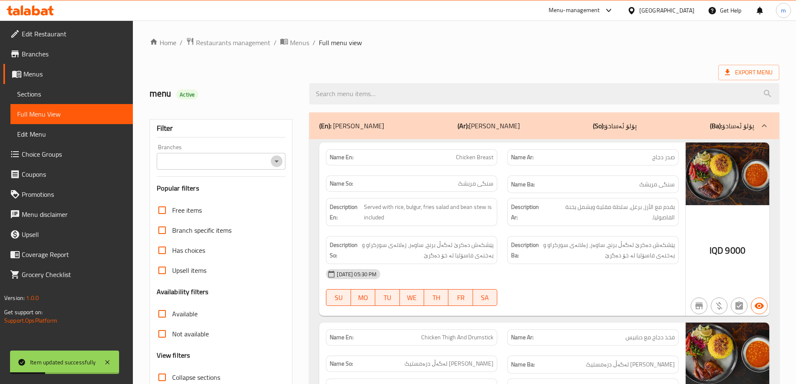
click at [281, 159] on icon "Open" at bounding box center [276, 161] width 10 height 10
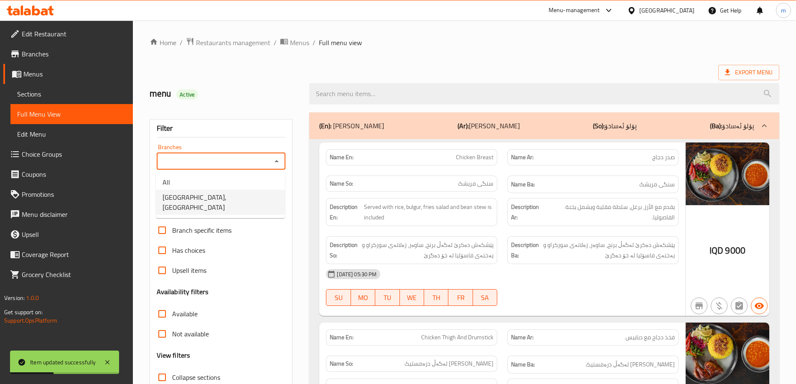
drag, startPoint x: 205, startPoint y: 200, endPoint x: 213, endPoint y: 194, distance: 9.8
click at [205, 200] on span "[GEOGRAPHIC_DATA], [GEOGRAPHIC_DATA]" at bounding box center [220, 202] width 116 height 20
type input "[GEOGRAPHIC_DATA], [GEOGRAPHIC_DATA]"
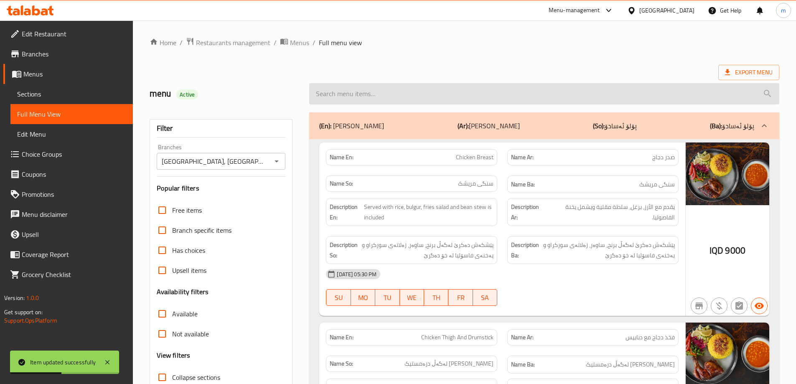
click at [439, 99] on input "search" at bounding box center [544, 93] width 470 height 21
paste input "Amigo Healthy Diet Salad"
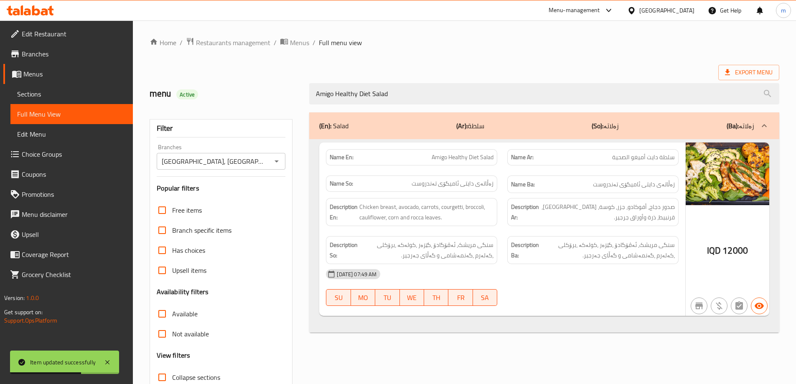
type input "Amigo Healthy Diet Salad"
click at [603, 69] on div "Export Menu" at bounding box center [464, 72] width 629 height 15
click at [59, 94] on span "Sections" at bounding box center [71, 94] width 109 height 10
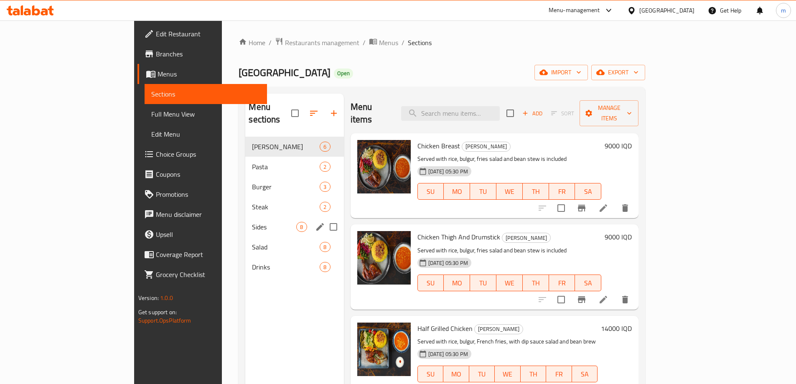
click at [252, 222] on span "Sides" at bounding box center [274, 227] width 44 height 10
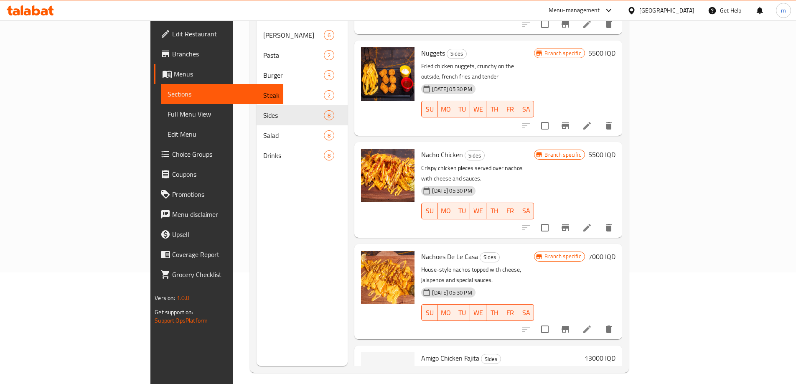
scroll to position [117, 0]
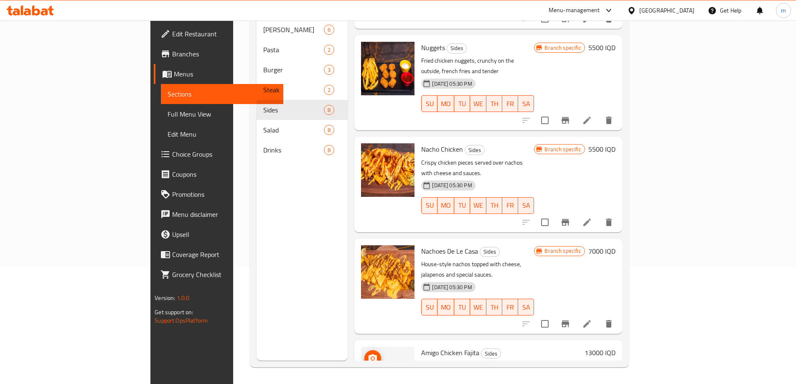
click at [361, 347] on img at bounding box center [387, 373] width 53 height 53
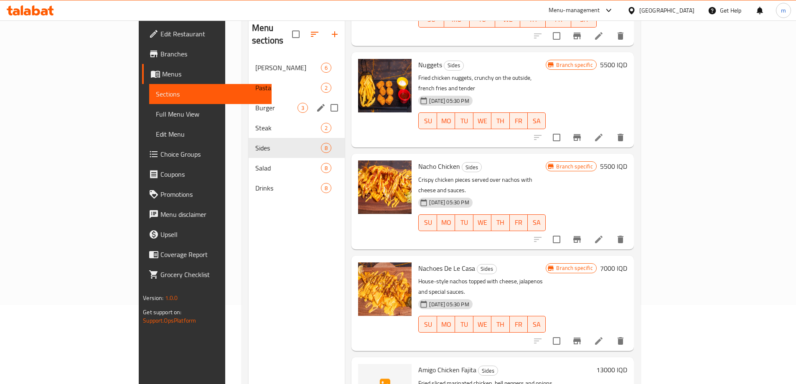
scroll to position [0, 0]
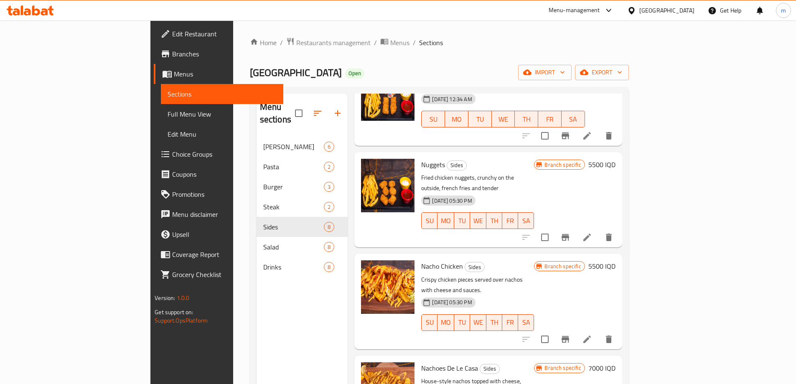
click at [161, 106] on link "Full Menu View" at bounding box center [222, 114] width 122 height 20
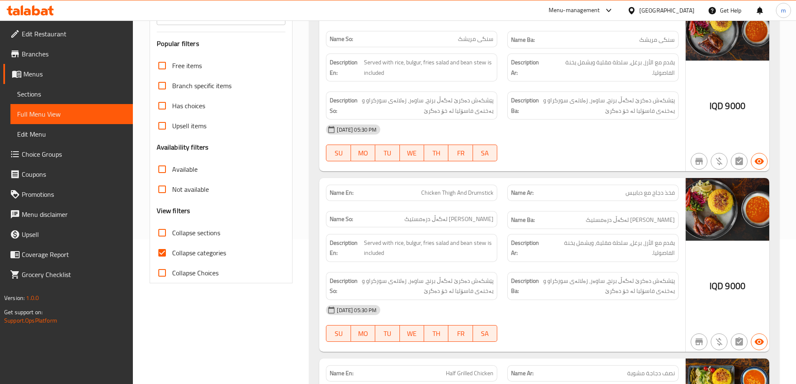
scroll to position [112, 0]
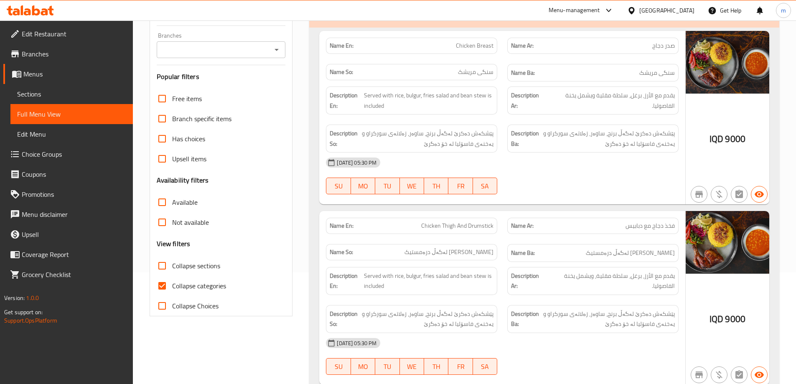
click at [195, 259] on label "Collapse sections" at bounding box center [186, 266] width 68 height 20
click at [172, 259] on input "Collapse sections" at bounding box center [162, 266] width 20 height 20
checkbox input "true"
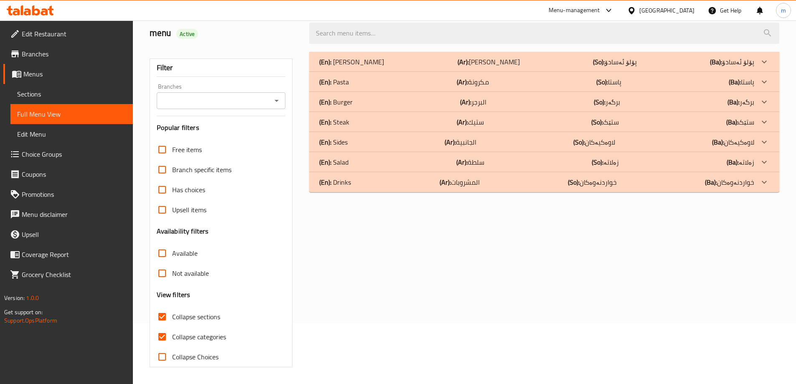
scroll to position [61, 0]
click at [387, 137] on div "(En): Sides (Ar): الجانبية (So): لاوەکیەکان (Ba): لاوەکیەکان" at bounding box center [536, 142] width 435 height 10
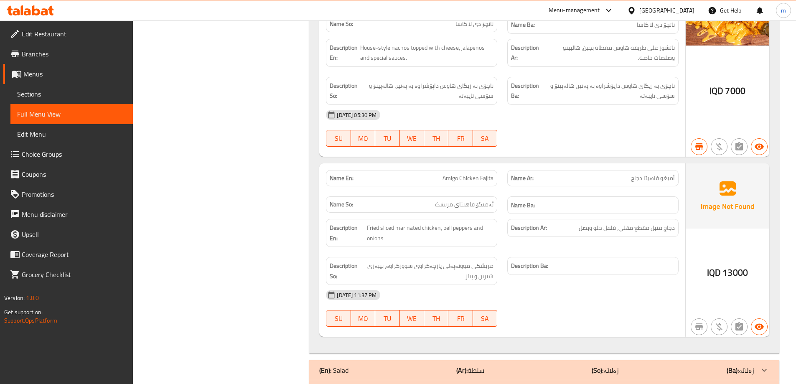
scroll to position [1299, 0]
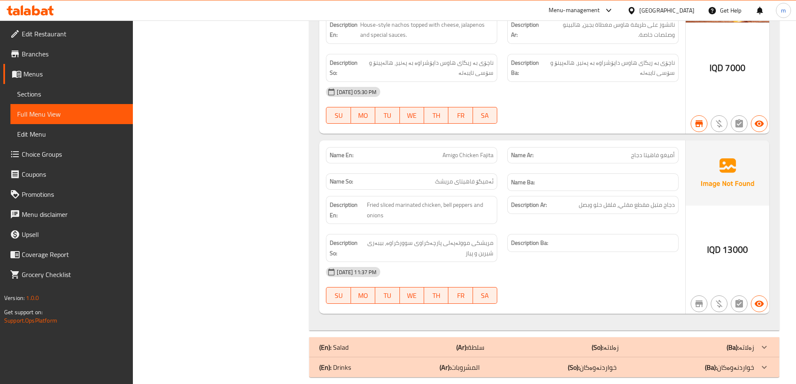
click at [356, 342] on div "(En): Salad (Ar): سلطة (So): زەلاتە (Ba): زەلاتە" at bounding box center [536, 347] width 435 height 10
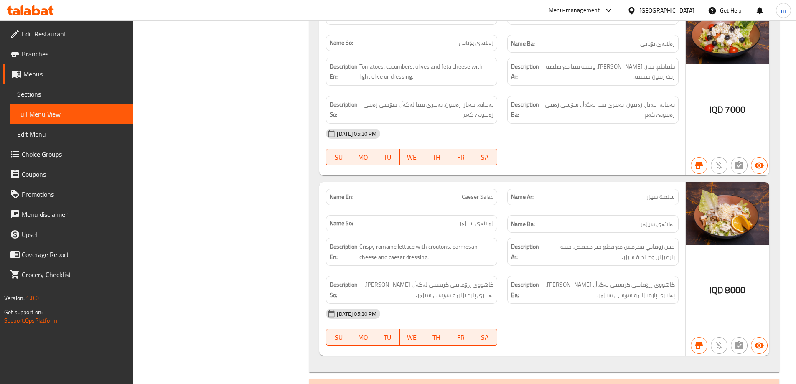
scroll to position [2778, 0]
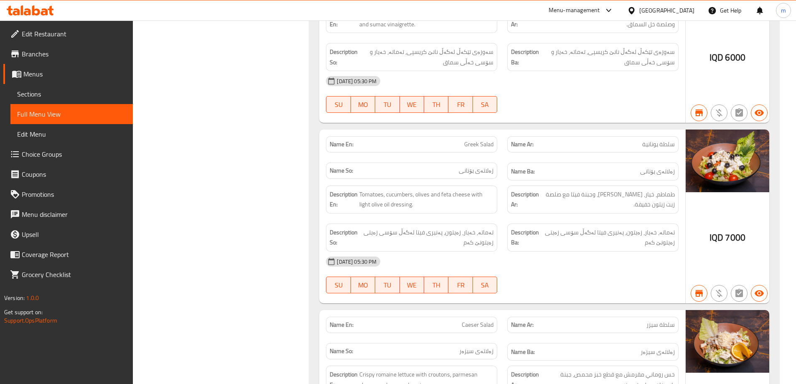
click at [49, 95] on span "Sections" at bounding box center [71, 94] width 109 height 10
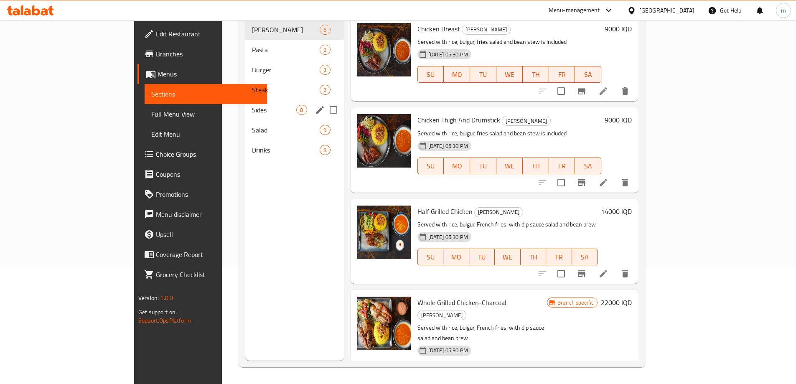
scroll to position [89, 0]
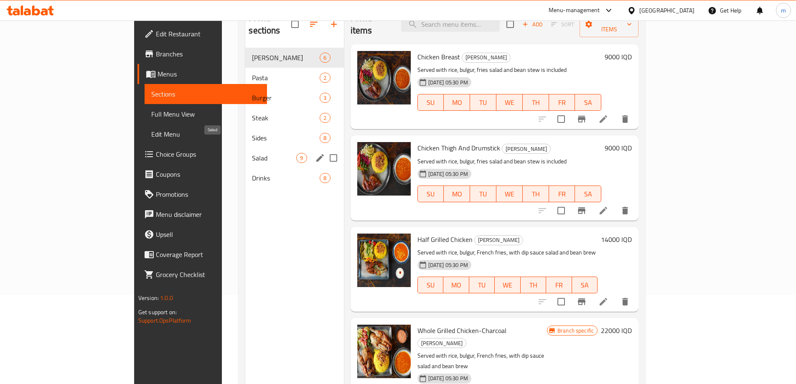
click at [252, 153] on span "Salad" at bounding box center [274, 158] width 44 height 10
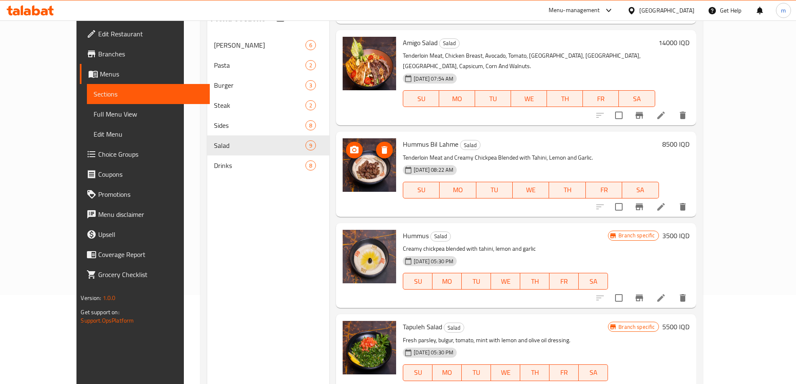
scroll to position [223, 0]
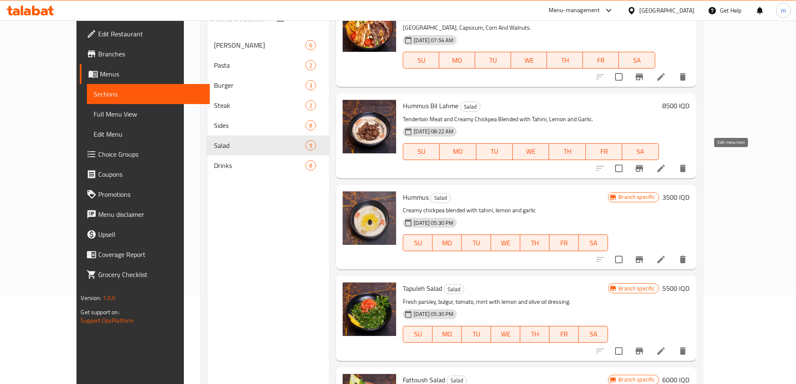
click at [666, 163] on icon at bounding box center [661, 168] width 10 height 10
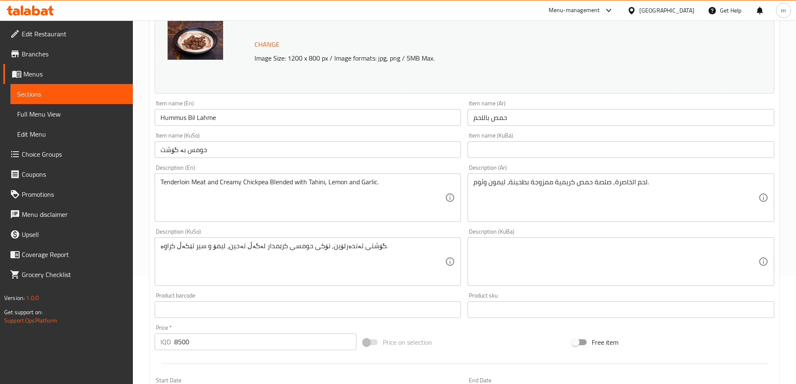
scroll to position [112, 0]
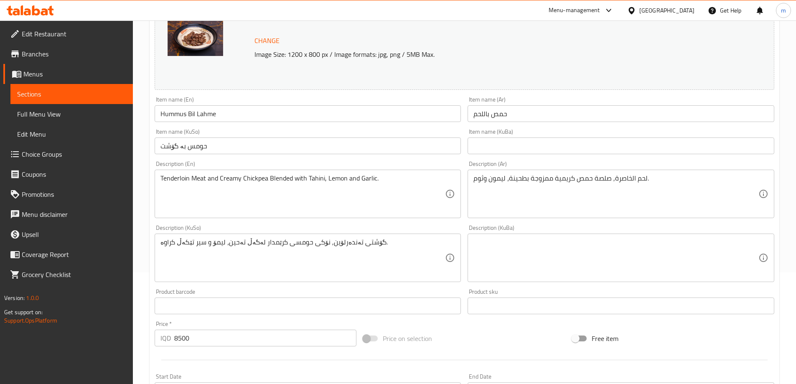
click at [189, 114] on input "Hummus Bil Lahme" at bounding box center [308, 113] width 307 height 17
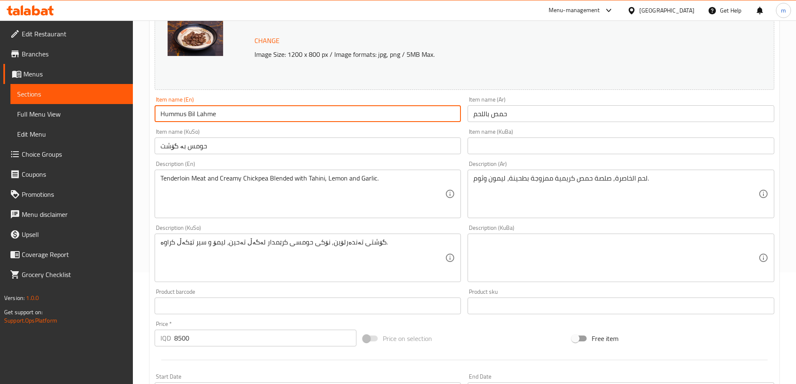
click at [189, 114] on input "Hummus Bil Lahme" at bounding box center [308, 113] width 307 height 17
click at [216, 114] on input "Hummus With Lahme" at bounding box center [308, 113] width 307 height 17
drag, startPoint x: 211, startPoint y: 115, endPoint x: 205, endPoint y: 124, distance: 11.4
click at [205, 124] on div "Item name (En) Hummus With Lahme Item name (En)" at bounding box center [307, 109] width 313 height 32
click at [211, 115] on input "Hummus With Lahme" at bounding box center [308, 113] width 307 height 17
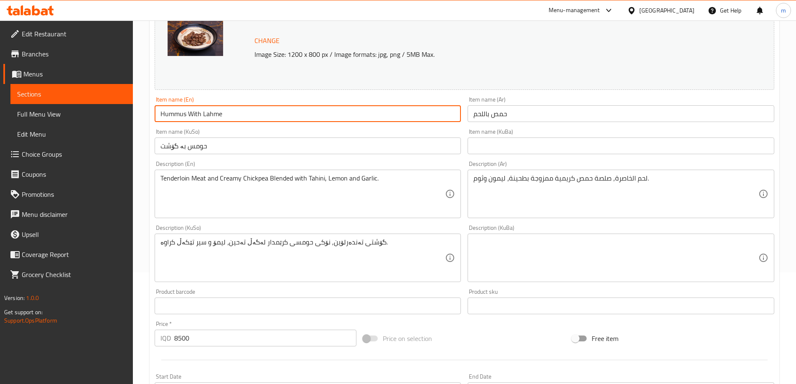
click at [211, 115] on input "Hummus With Lahme" at bounding box center [308, 113] width 307 height 17
type input "Hummus With Meat"
click at [267, 129] on div "Item name (KuSo) حومس بە گۆشت Item name (KuSo)" at bounding box center [308, 141] width 307 height 25
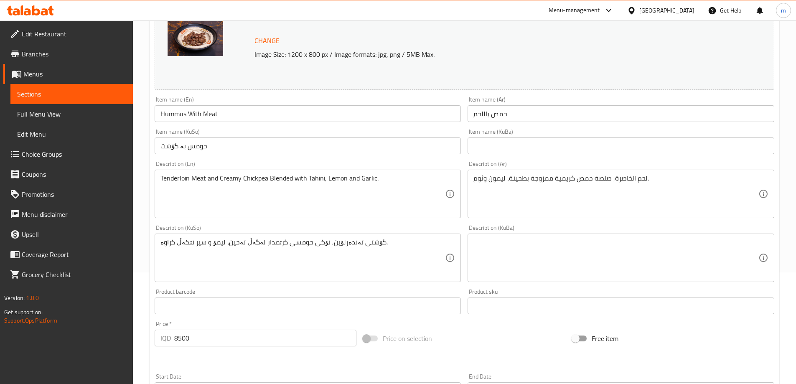
click at [375, 140] on input "حومس بە گۆشت" at bounding box center [308, 145] width 307 height 17
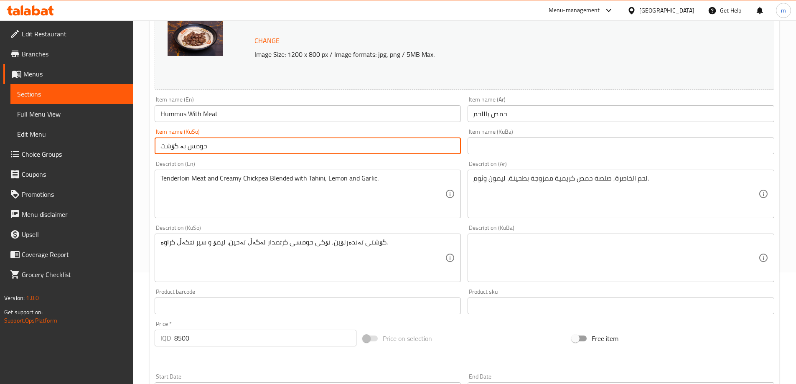
click at [363, 150] on input "حومس بە گۆشت" at bounding box center [308, 145] width 307 height 17
click at [529, 150] on input "text" at bounding box center [620, 145] width 307 height 17
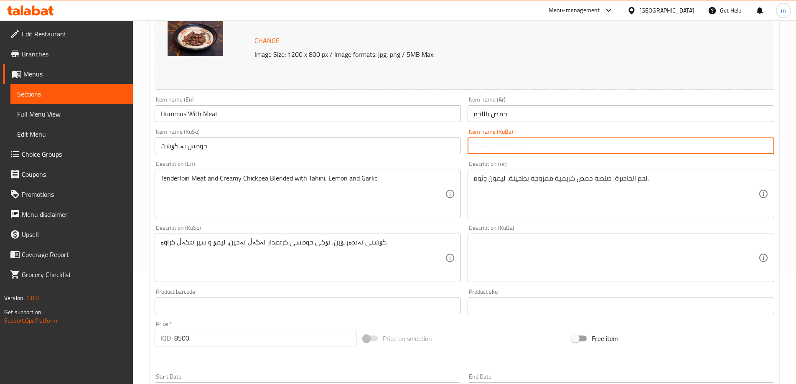
paste input "حومس بە گۆشت"
type input "حومس بە گۆشت"
click at [174, 115] on input "Hummus With Meat" at bounding box center [308, 113] width 307 height 17
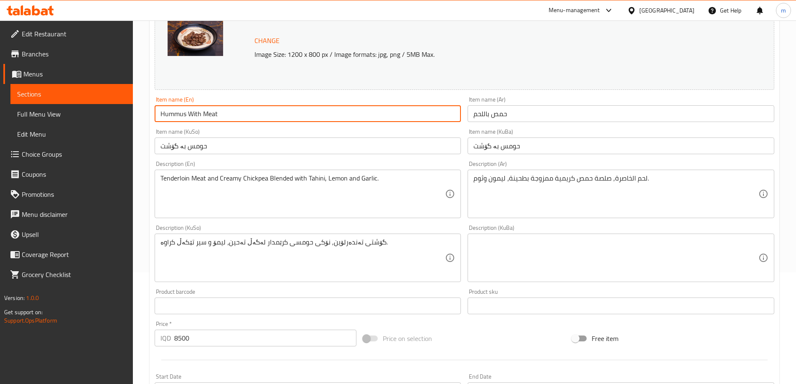
click at [174, 115] on input "Hummus With Meat" at bounding box center [308, 113] width 307 height 17
click at [250, 123] on div "Item name (En) Hummus With Meat Item name (En)" at bounding box center [307, 109] width 313 height 32
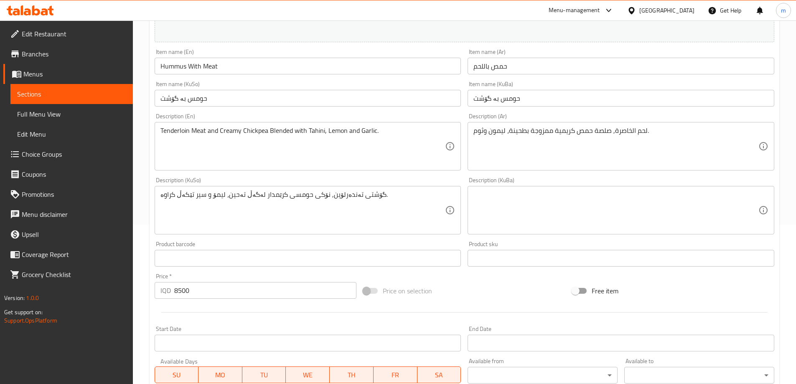
scroll to position [167, 0]
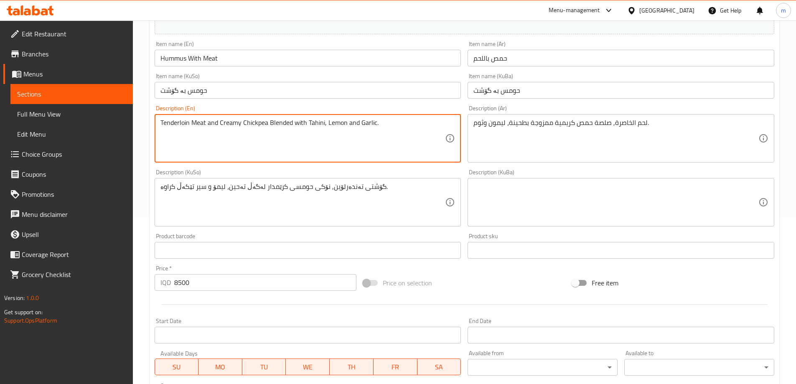
drag, startPoint x: 206, startPoint y: 121, endPoint x: 159, endPoint y: 121, distance: 46.8
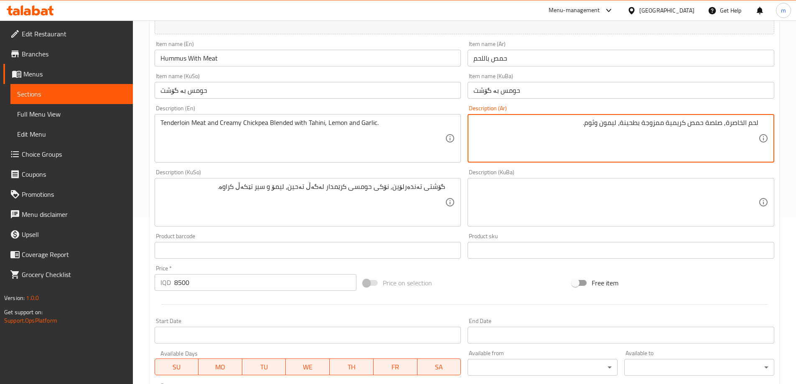
click at [728, 131] on textarea "لحم الخاصرة, صلصة حمص كريمية ممزوجة بطحينة، ليمون وثوم." at bounding box center [615, 139] width 285 height 40
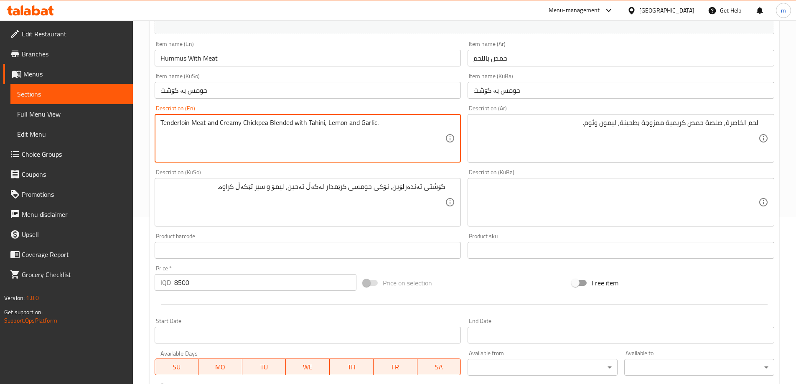
click at [381, 136] on textarea "Tenderloin Meat and Creamy Chickpea Blended with Tahini, Lemon and Garlic." at bounding box center [302, 139] width 285 height 40
paste textarea "meat and creamy chickpea blended with tahini, lemon and g"
click at [213, 124] on textarea "Tenderloin meat and creamy chickpea blended with tahini, lemon and garlic." at bounding box center [302, 139] width 285 height 40
click at [212, 123] on textarea "Tenderloin meat and creamy chickpea blended with tahini, lemon and garlic." at bounding box center [302, 139] width 285 height 40
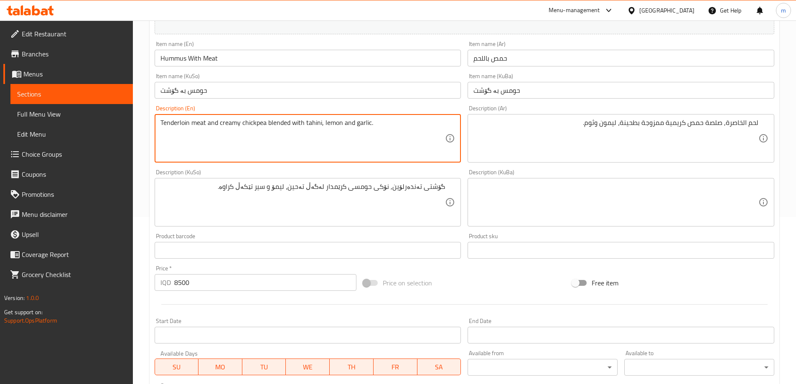
click at [212, 123] on textarea "Tenderloin meat and creamy chickpea blended with tahini, lemon and garlic." at bounding box center [302, 139] width 285 height 40
type textarea "Tenderloin meat, creamy chickpea blended with tahini, lemon and garlic."
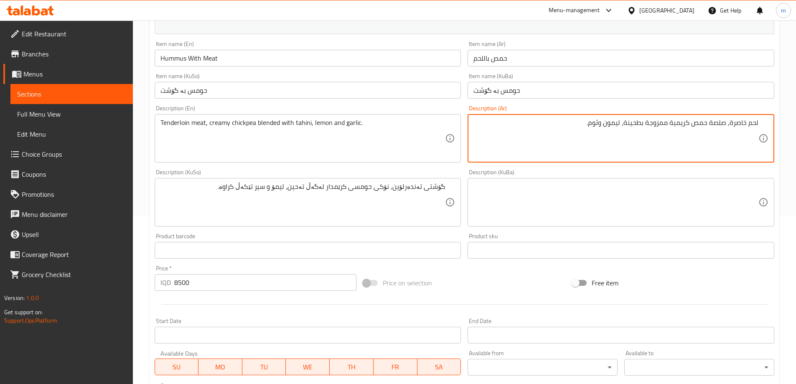
click at [655, 120] on textarea "لحم خاصرة, صلصة حمص كريمية ممزوجة بطحينة، ليمون وثوم." at bounding box center [615, 139] width 285 height 40
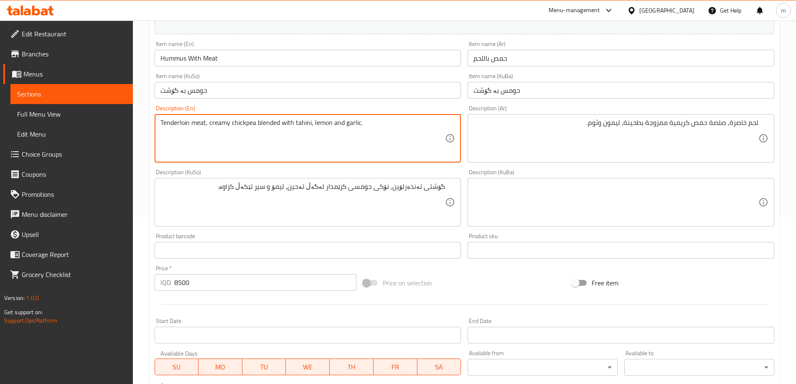
click at [267, 122] on textarea "Tenderloin meat, creamy chickpea blended with tahini, lemon and garlic." at bounding box center [302, 139] width 285 height 40
click at [267, 119] on textarea "Tenderloin meat, creamy chickpea blended with tahini, lemon and garlic." at bounding box center [302, 139] width 285 height 40
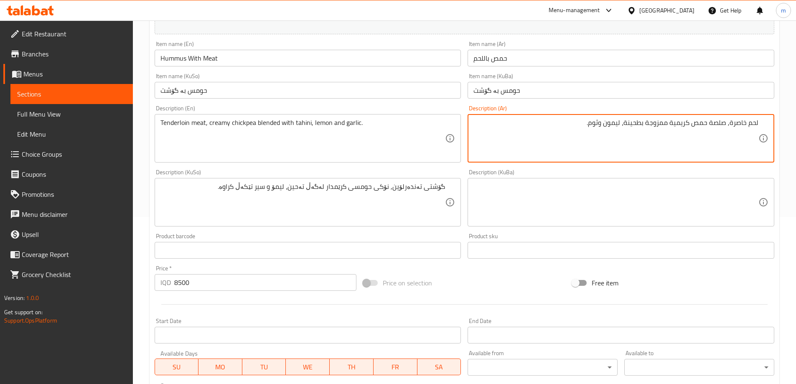
click at [654, 123] on textarea "لحم خاصرة, صلصة حمص كريمية ممزوجة بطحينة، ليمون وثوم." at bounding box center [615, 139] width 285 height 40
click at [656, 125] on textarea "لحم خاصرة, صلصة حمص كريمية مخلوطة بطحينة، ليمون وثوم." at bounding box center [615, 139] width 285 height 40
type textarea "لحم خاصرة, صلصة حمص كريمية مخلوطة بطحينة، ليمون وثوم."
click at [738, 125] on textarea "لحم خاصرة, صلصة حمص كريمية مخلوطة بطحينة، ليمون وثوم." at bounding box center [615, 139] width 285 height 40
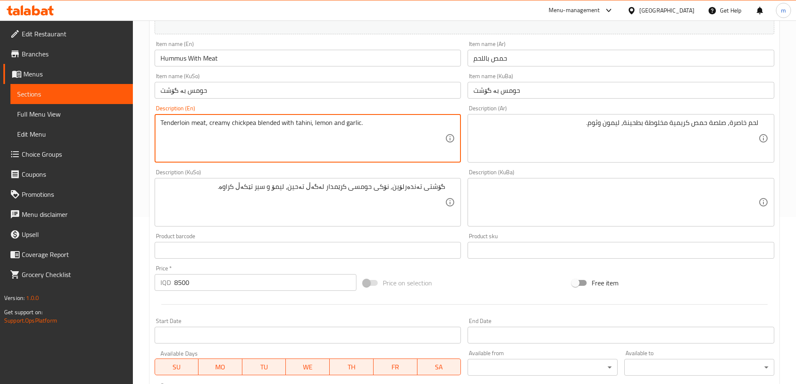
click at [254, 125] on textarea "Tenderloin meat, creamy chickpea blended with tahini, lemon and garlic." at bounding box center [302, 139] width 285 height 40
type textarea "Tenderloin meat, creamy chickpea sauce blended with tahini, lemon and garlic."
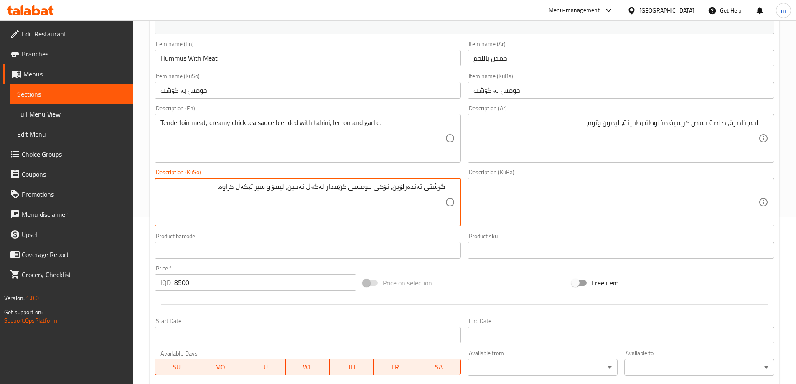
click at [365, 188] on textarea "گۆشتی تەندەرلۆین, نۆکی حومسی کرێمدار لەگەڵ تەحین، لیمۆ و سیر تێکەڵ کراوە." at bounding box center [302, 203] width 285 height 40
click at [395, 187] on textarea "گۆشتی تەندەرلۆین, نۆکی کرێمدار لەگەڵ تەحین، لیمۆ و سیر تێکەڵ کراوە." at bounding box center [302, 203] width 285 height 40
click at [348, 189] on textarea "گۆشتی تەندەرلۆین, سۆسی نۆکی کرێمدار لەگەڵ تەحین، لیمۆ و سیر تێکەڵ کراوە." at bounding box center [302, 203] width 285 height 40
click at [338, 191] on textarea "گۆشتی تەندەرلۆین, سۆسی نۆکی کرێمدار لەگەڵ تەحین، لیمۆ و سیر تێکەڵ کراوە." at bounding box center [302, 203] width 285 height 40
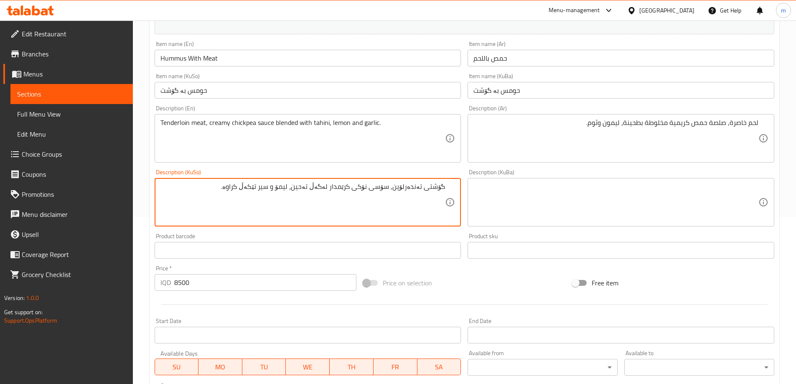
click at [336, 186] on textarea "گۆشتی تەندەرلۆین, سۆسی نۆکی کرێمدار لەگەڵ تەحین، لیمۆ و سیر تێکەڵ کراوە." at bounding box center [302, 203] width 285 height 40
click at [368, 214] on textarea "گۆشتی تەندەرلۆین, سۆسی نۆکی کرێمی لەگەڵ تەحین، لیمۆ و سیر تێکەڵ کراوە." at bounding box center [302, 203] width 285 height 40
type textarea "گۆشتی تەندەرلۆین, سۆسی نۆکی کرێمی لەگەڵ تەحین، لیمۆ و سیر تێکەڵ کراوە."
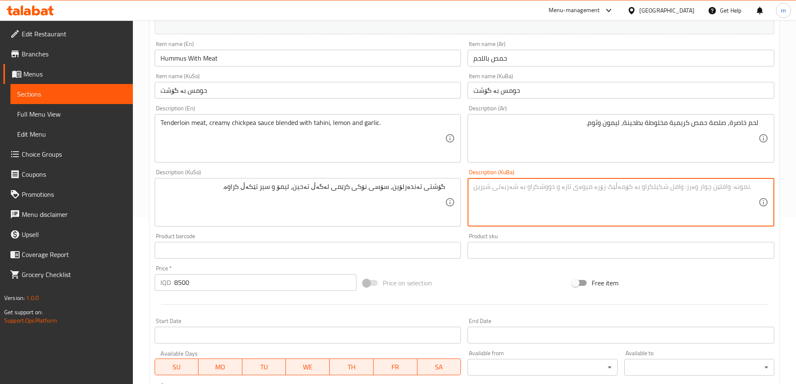
click at [525, 193] on textarea at bounding box center [615, 203] width 285 height 40
paste textarea "گۆشتی تەندەرلۆین, سۆسی نۆکی کرێمی لەگەڵ تەحین، لیمۆ و سیر تێکەڵ کراوە."
click at [560, 183] on textarea "گۆشتی تەندەرلۆین, سۆسی نۆکی کرێمی لەگەڵ تەحین، لیمۆ و سیر تێکەڵ کراوە." at bounding box center [615, 203] width 285 height 40
click at [556, 185] on textarea "گۆشتی تەندەرلۆین, سۆسی نۆکی کرێمی بە تەحین، لیمۆ و سیر تێکەڵ کراوە." at bounding box center [615, 203] width 285 height 40
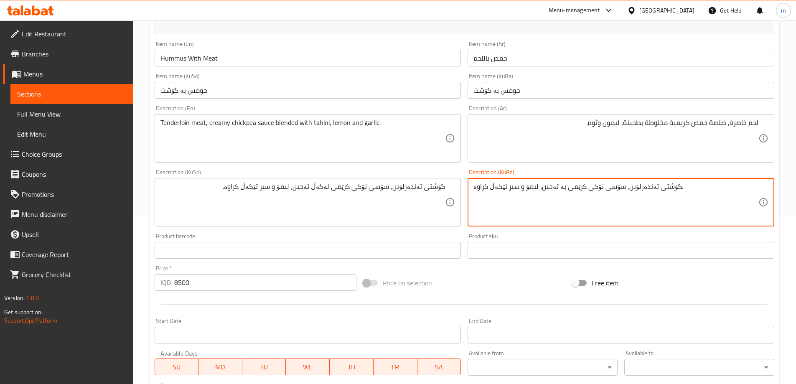
click at [556, 185] on textarea "گۆشتی تەندەرلۆین, سۆسی نۆکی کرێمی بە تەحین، لیمۆ و سیر تێکەڵ کراوە." at bounding box center [615, 203] width 285 height 40
drag, startPoint x: 504, startPoint y: 186, endPoint x: 461, endPoint y: 186, distance: 42.6
click at [461, 186] on div "Change Image Size: 1200 x 800 px / Image formats: jpg, png / 5MB Max. Item name…" at bounding box center [464, 176] width 626 height 468
type textarea "گۆشتی تەندەرلۆین, سۆسی نۆکی کرێمی تێکەڵکراو لەگەڵ تەحین، لیمۆ و سیر."
click at [281, 186] on textarea "گۆشتی تەندەرلۆین, سۆسی نۆکی کرێمی لەگەڵ تەحین، لیمۆ و سیر تێکەڵ کراوە." at bounding box center [302, 203] width 285 height 40
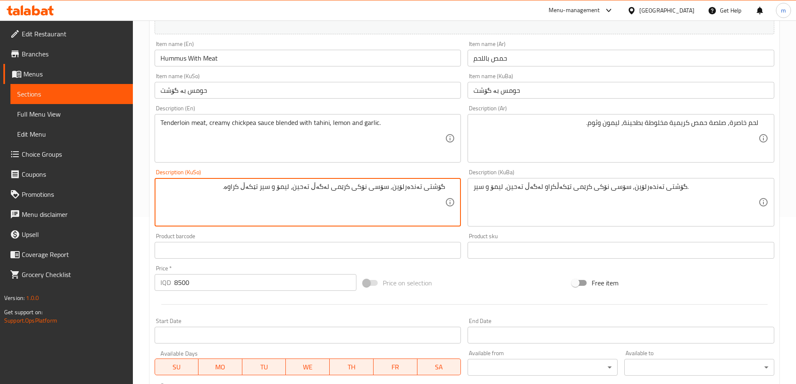
click at [281, 186] on textarea "گۆشتی تەندەرلۆین, سۆسی نۆکی کرێمی لەگەڵ تەحین، لیمۆ و سیر تێکەڵ کراوە." at bounding box center [302, 203] width 285 height 40
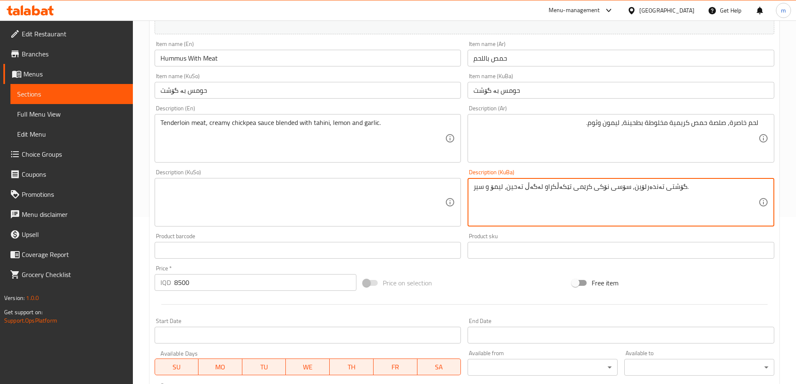
click at [629, 125] on textarea "لحم خاصرة, صلصة حمص كريمية مخلوطة بطحينة، ليمون وثوم." at bounding box center [615, 139] width 285 height 40
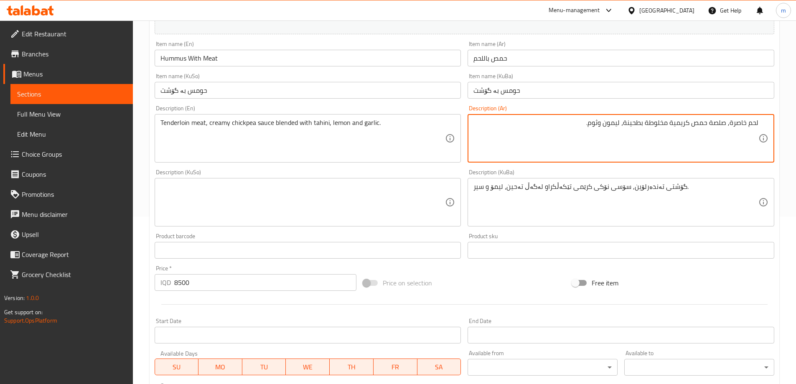
click at [744, 124] on textarea "لحم خاصرة, صلصة حمص كريمية مخلوطة بطحينة، ليمون وثوم." at bounding box center [615, 139] width 285 height 40
click at [738, 129] on textarea "لحم خاصرة, صلصة حمص كريمية مخلوطة بطحينة، ليمون وثوم." at bounding box center [615, 139] width 285 height 40
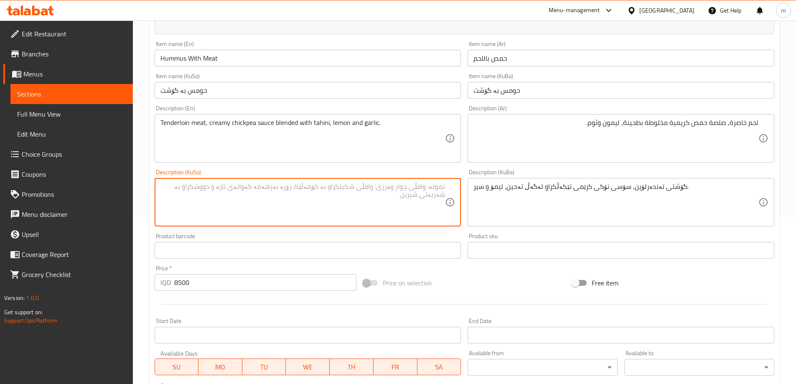
click at [317, 197] on textarea at bounding box center [302, 203] width 285 height 40
paste textarea "گۆشتی تەندەرلۆین, سۆسی نۆکی کرێمی تێکەڵکراو لەگەڵ تەحین، لیمۆ و سیر."
click at [399, 194] on textarea "گۆشتی تەندەرلۆین, سۆسی نۆکی کرێمی تێکەڵکراو لەگەڵ تەحین، لیمۆ و سیر." at bounding box center [302, 203] width 285 height 40
click at [442, 192] on textarea "گۆشتی تەندەرلۆین, سۆسی نۆکی کرێمی تێکەڵکراو لەگەڵ تەحین، لیمۆ و سیر." at bounding box center [302, 203] width 285 height 40
click at [352, 204] on textarea "گۆشتی تەندەرلۆین, سۆسی نۆکی کرێمی تێکەڵکراو لەگەڵ تەحین، لیمۆ و سیر." at bounding box center [302, 203] width 285 height 40
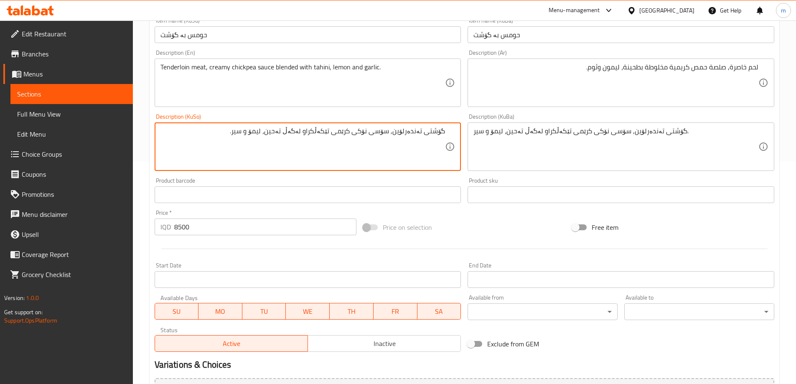
scroll to position [112, 0]
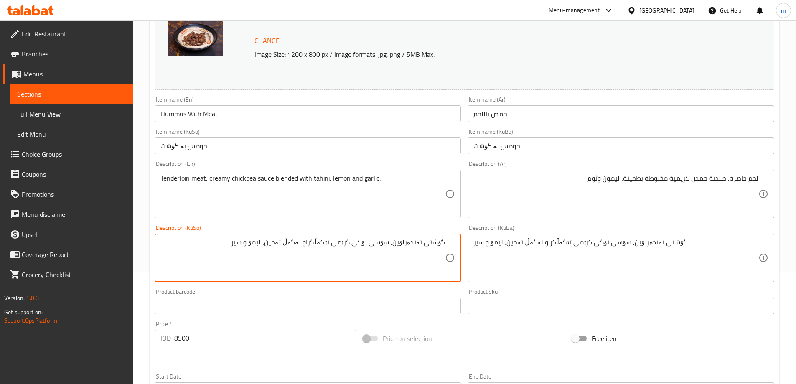
type textarea "گۆشتی تەندەرلۆین, سۆسی نۆکی کرێمی تێکەڵکراو لەگەڵ تەحین، لیمۆ و سیر."
click at [249, 120] on input "Hummus With Meat" at bounding box center [308, 113] width 307 height 17
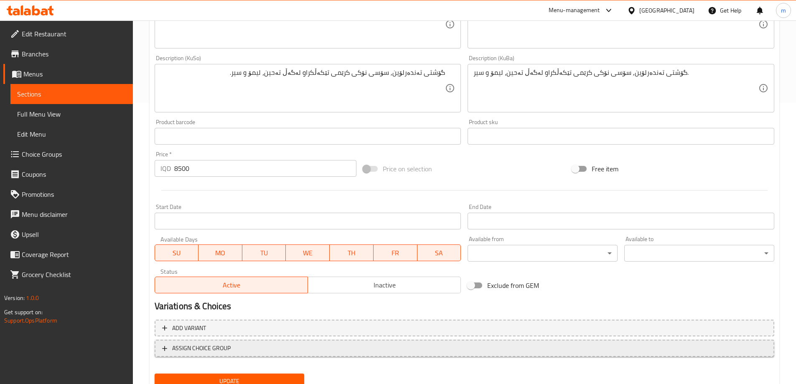
scroll to position [315, 0]
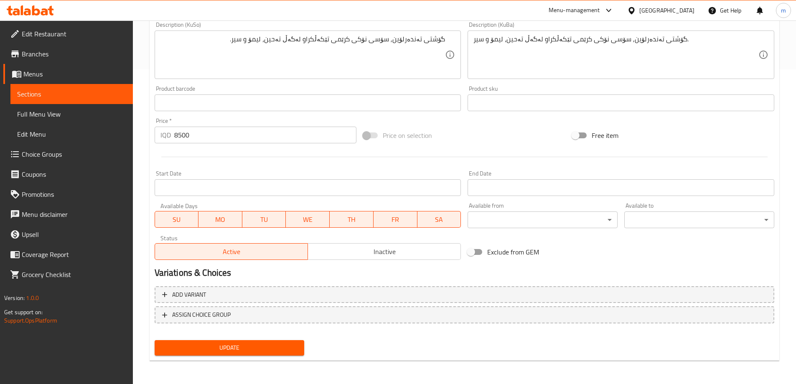
click at [215, 343] on span "Update" at bounding box center [229, 347] width 137 height 10
click at [43, 118] on span "Full Menu View" at bounding box center [71, 114] width 109 height 10
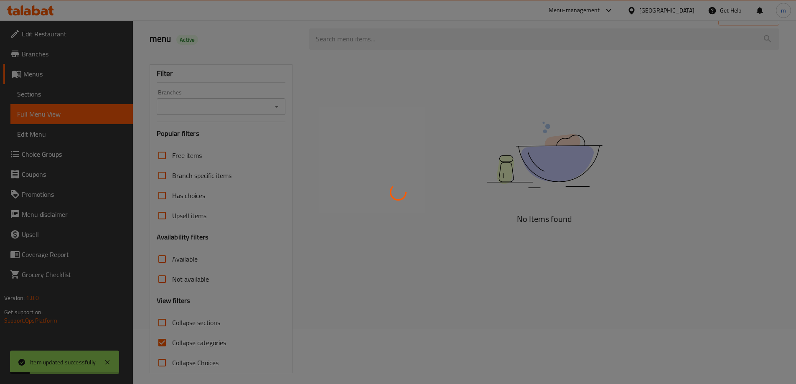
click at [272, 107] on div at bounding box center [398, 192] width 796 height 384
click at [279, 106] on div at bounding box center [398, 192] width 796 height 384
click at [275, 104] on div at bounding box center [398, 192] width 796 height 384
click at [278, 105] on div at bounding box center [398, 192] width 796 height 384
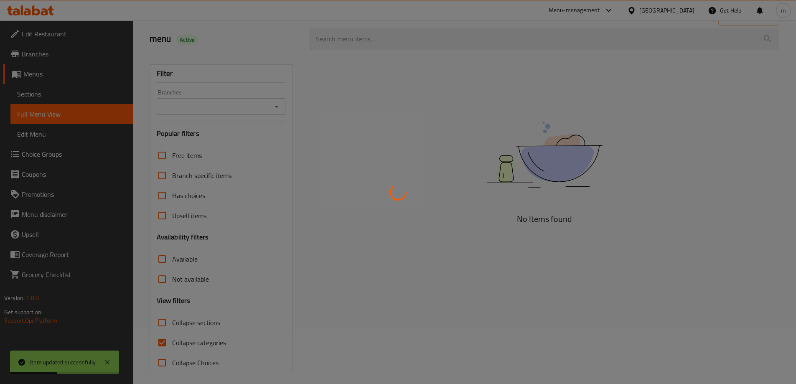
click at [277, 105] on div at bounding box center [398, 192] width 796 height 384
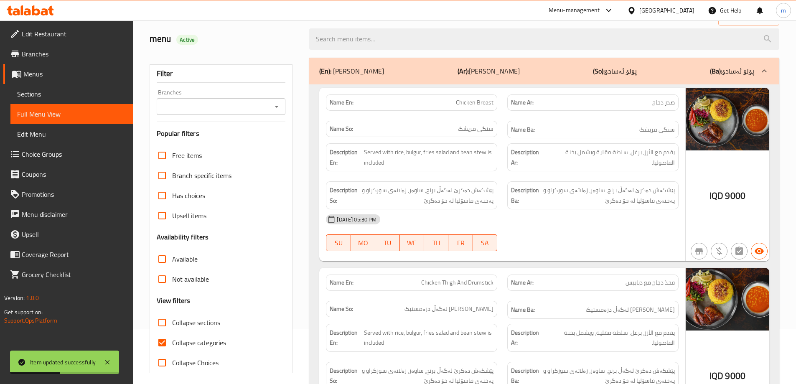
click at [277, 105] on icon "Open" at bounding box center [276, 106] width 10 height 10
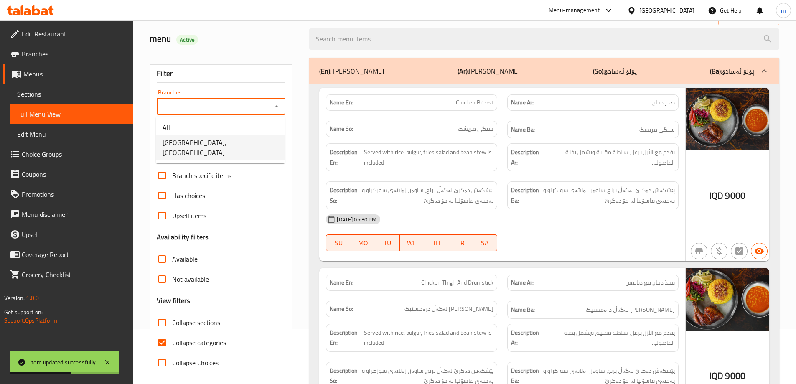
click at [219, 143] on span "[GEOGRAPHIC_DATA], [GEOGRAPHIC_DATA]" at bounding box center [220, 147] width 116 height 20
type input "[GEOGRAPHIC_DATA], [GEOGRAPHIC_DATA]"
click at [195, 342] on span "Collapse categories" at bounding box center [199, 342] width 54 height 10
click at [172, 342] on input "Collapse categories" at bounding box center [162, 342] width 20 height 20
checkbox input "false"
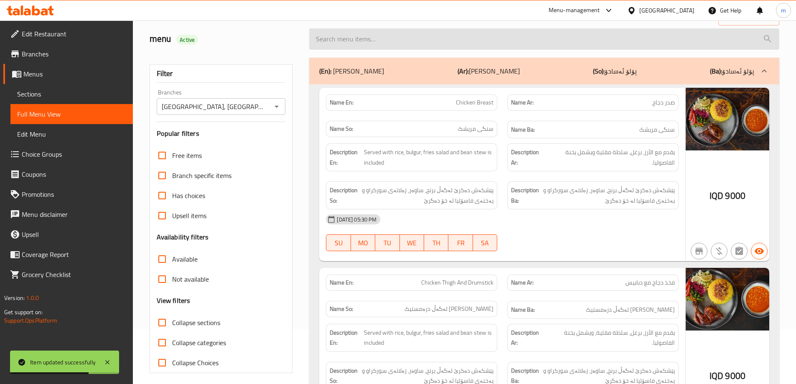
click at [421, 40] on input "search" at bounding box center [544, 38] width 470 height 21
paste input "Hummus With Meat"
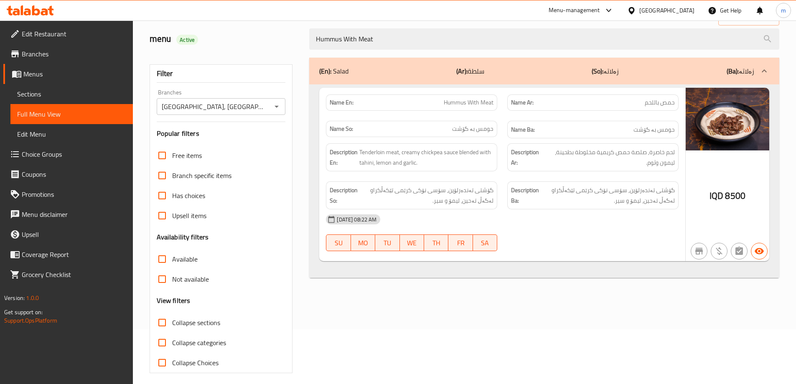
type input "Hummus With Meat"
click at [51, 76] on span "Menus" at bounding box center [74, 74] width 103 height 10
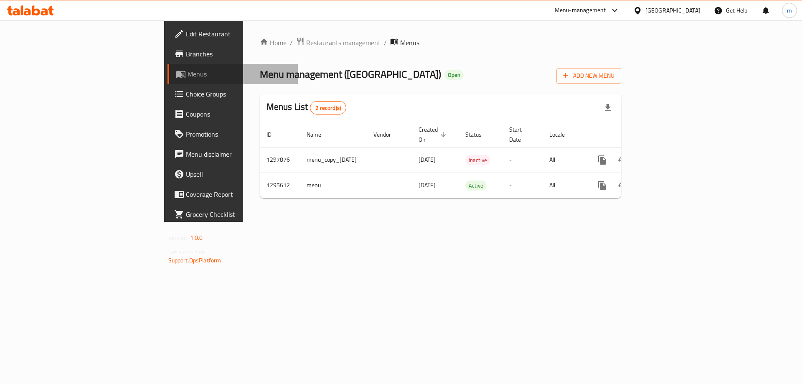
click at [188, 76] on span "Menus" at bounding box center [240, 74] width 104 height 10
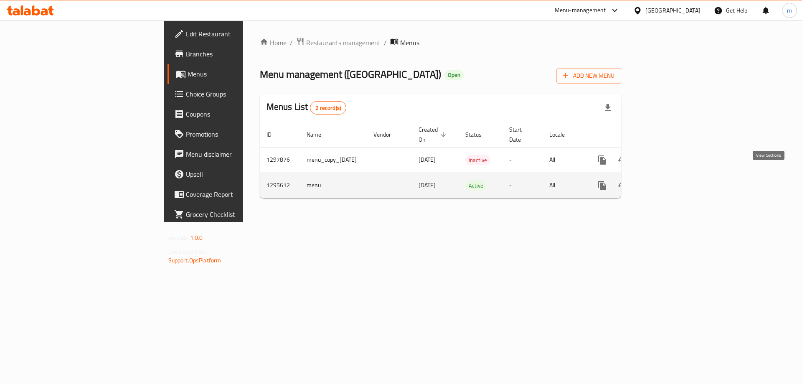
click at [672, 175] on link "enhanced table" at bounding box center [662, 185] width 20 height 20
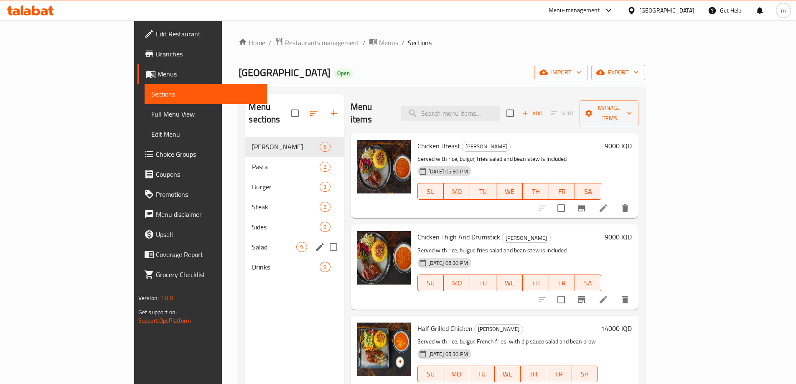
click at [245, 241] on div "Salad 9" at bounding box center [294, 247] width 98 height 20
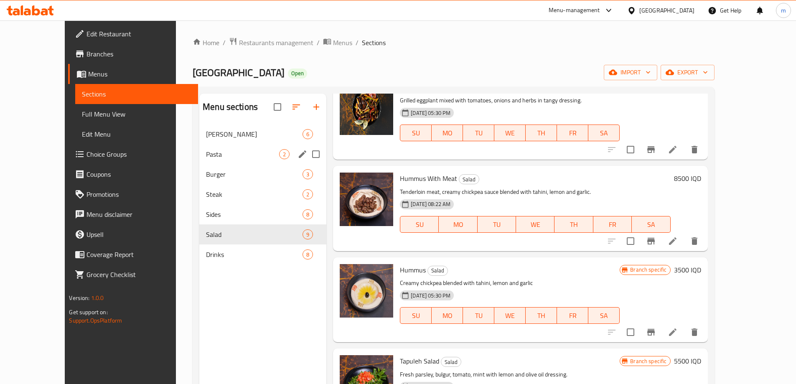
scroll to position [56, 0]
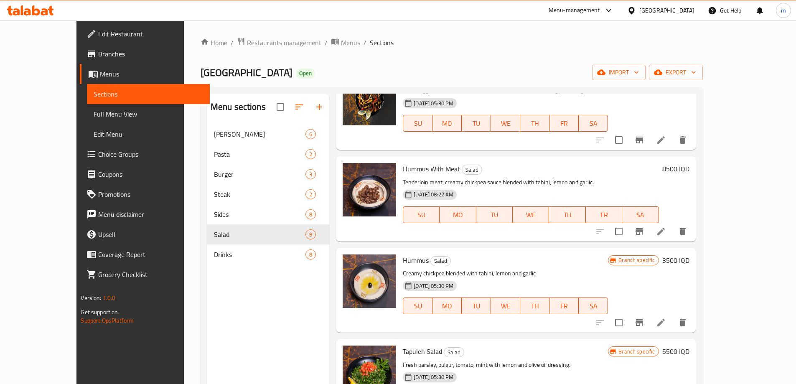
click at [94, 115] on span "Full Menu View" at bounding box center [148, 114] width 109 height 10
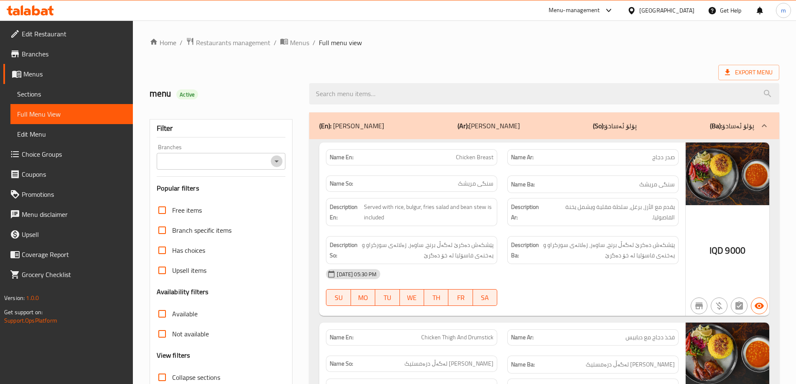
click at [278, 159] on icon "Open" at bounding box center [276, 161] width 10 height 10
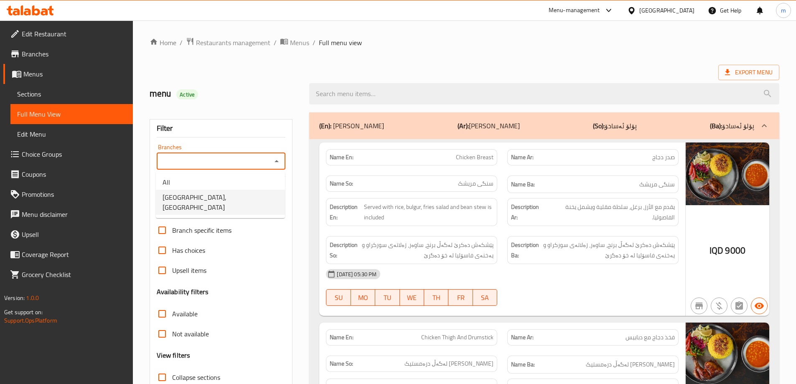
click at [226, 195] on span "[GEOGRAPHIC_DATA], [GEOGRAPHIC_DATA]" at bounding box center [220, 202] width 116 height 20
type input "[GEOGRAPHIC_DATA], [GEOGRAPHIC_DATA]"
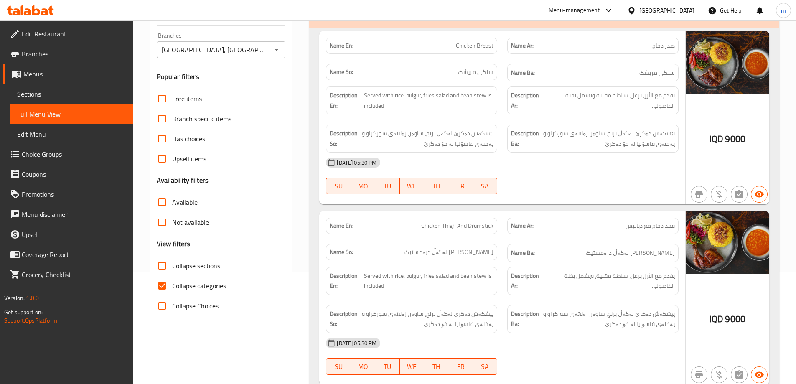
click at [194, 284] on span "Collapse categories" at bounding box center [199, 286] width 54 height 10
click at [172, 284] on input "Collapse categories" at bounding box center [162, 286] width 20 height 20
checkbox input "false"
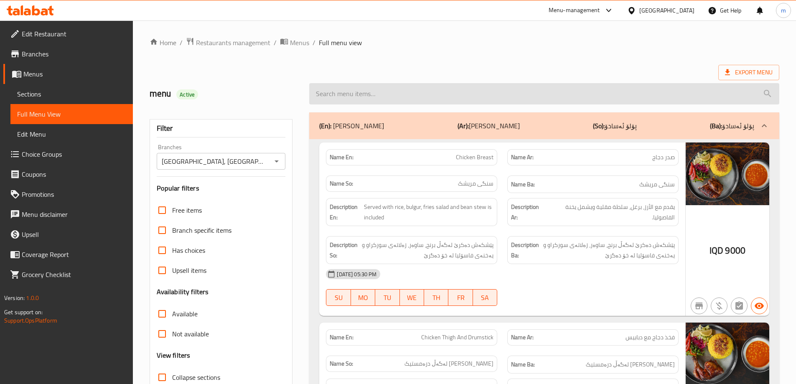
click at [442, 88] on input "search" at bounding box center [544, 93] width 470 height 21
paste input "Hummus With Meat"
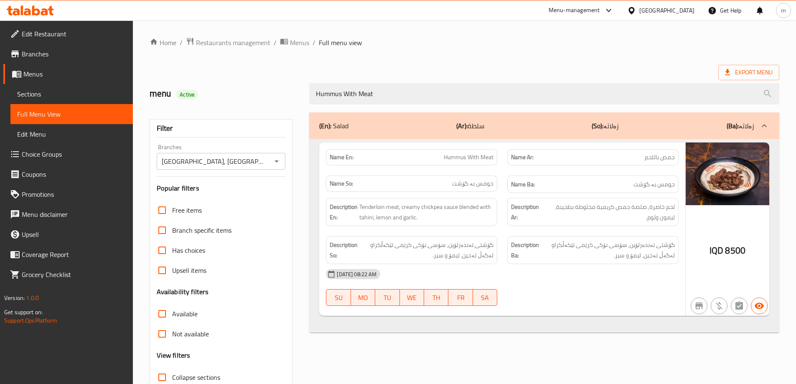
type input "Hummus With Meat"
click at [474, 52] on div "Home / Restaurants management / Menus / Full menu view Export Menu menu Active …" at bounding box center [464, 232] width 629 height 391
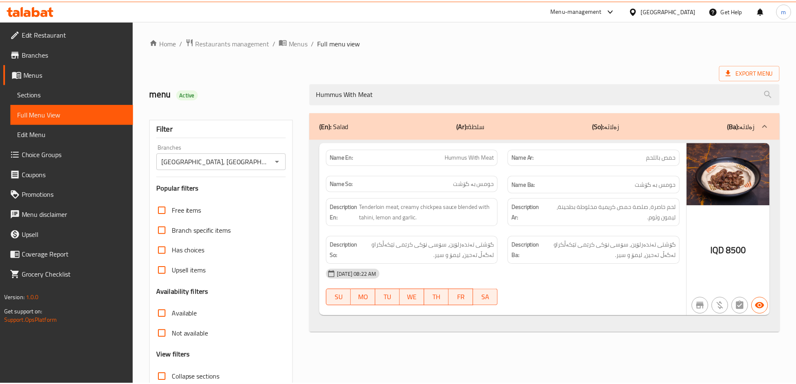
scroll to position [61, 0]
